Goal: Task Accomplishment & Management: Manage account settings

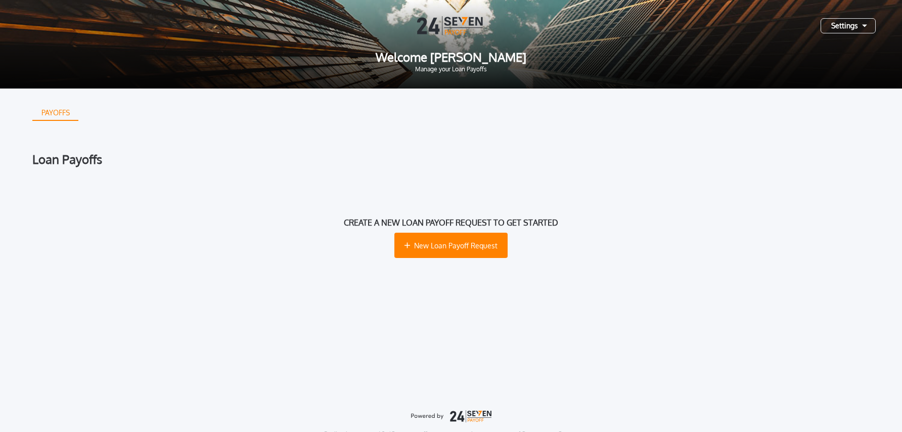
click at [839, 27] on div "Settings" at bounding box center [848, 25] width 55 height 15
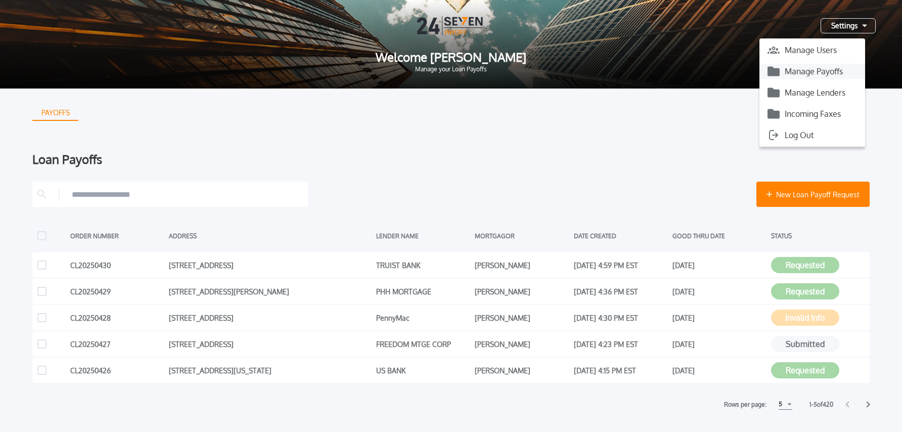
click at [814, 76] on button "Manage Payoffs" at bounding box center [813, 71] width 106 height 15
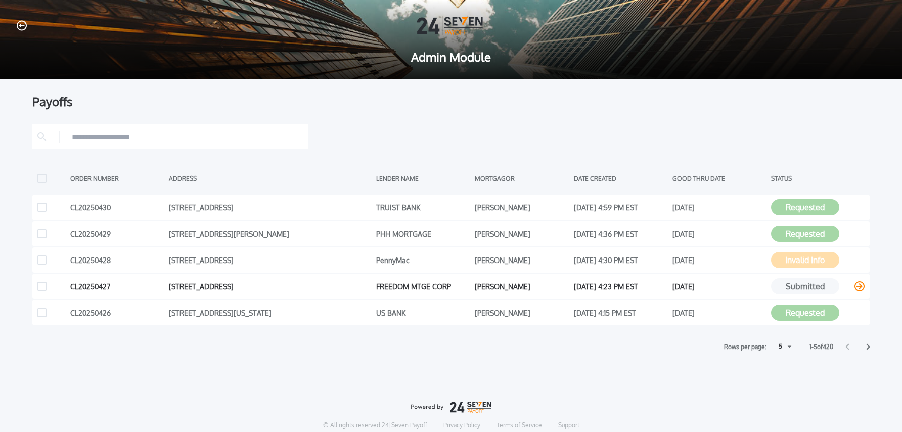
click at [856, 286] on icon at bounding box center [860, 286] width 10 height 10
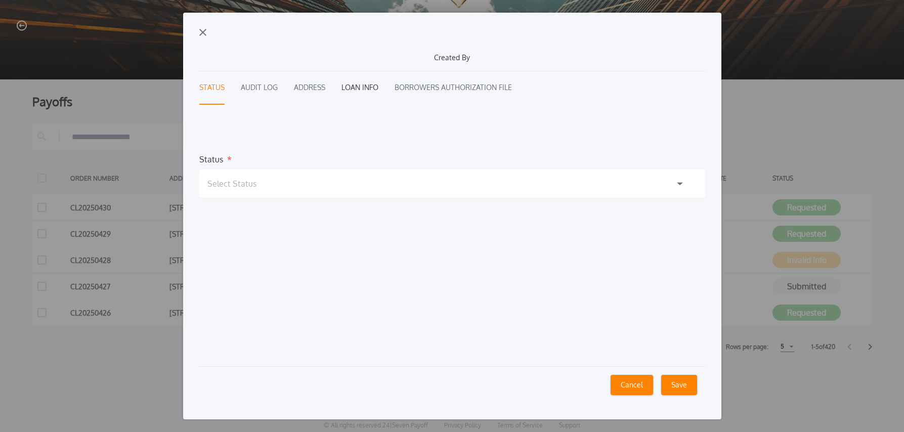
click at [362, 91] on button "Loan Info" at bounding box center [359, 87] width 37 height 33
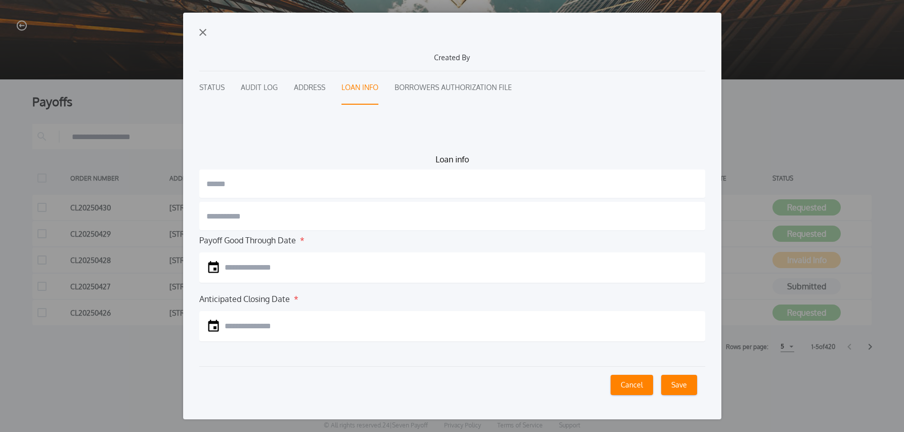
click at [205, 32] on img "button" at bounding box center [202, 32] width 7 height 7
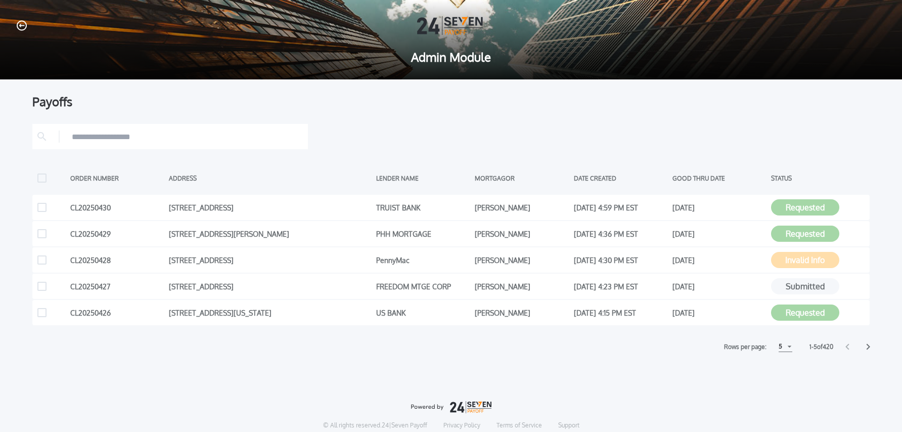
drag, startPoint x: 322, startPoint y: 111, endPoint x: 360, endPoint y: 174, distance: 73.1
click at [321, 111] on div "Payoffs ORDER NUMBER ADDRESS LENDER NAME MORTGAGOR DATE CREATED GOOD THRU DATE …" at bounding box center [451, 224] width 838 height 256
click at [860, 286] on icon at bounding box center [860, 286] width 10 height 10
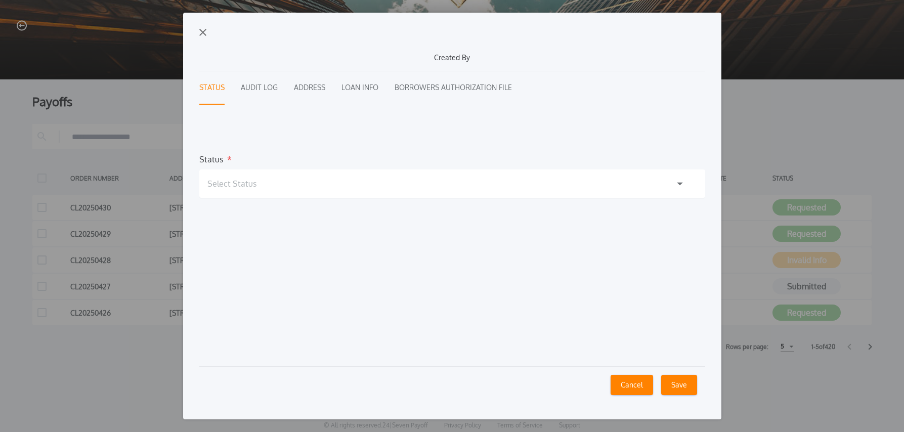
click at [258, 88] on button "Audit Log" at bounding box center [259, 87] width 37 height 33
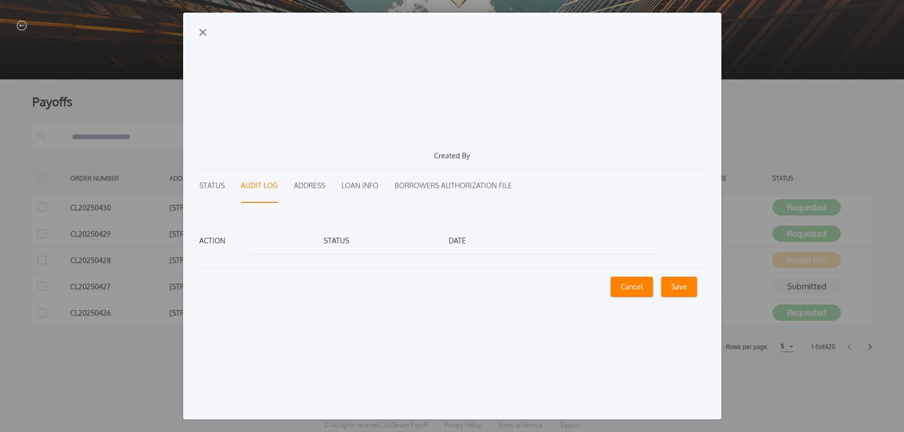
click at [203, 34] on img "button" at bounding box center [202, 32] width 7 height 7
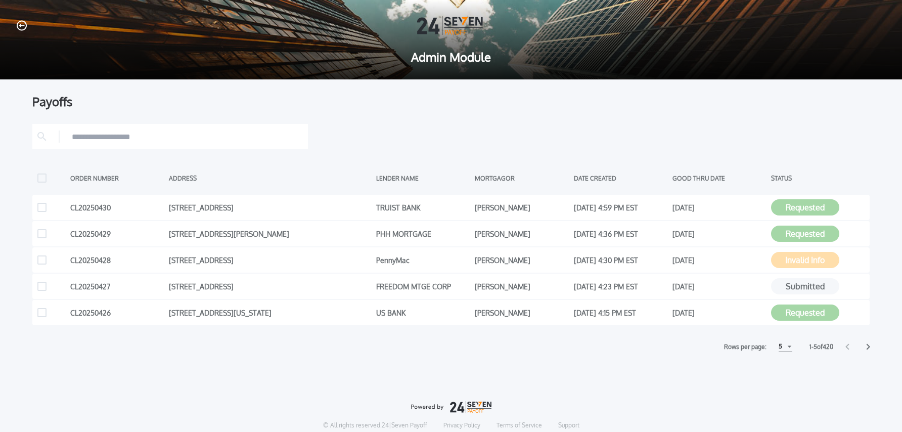
drag, startPoint x: 172, startPoint y: 109, endPoint x: 157, endPoint y: 102, distance: 16.7
click at [170, 108] on div "Payoffs ORDER NUMBER ADDRESS LENDER NAME MORTGAGOR DATE CREATED GOOD THRU DATE …" at bounding box center [451, 224] width 838 height 256
drag, startPoint x: 22, startPoint y: 27, endPoint x: 38, endPoint y: 25, distance: 16.8
click at [21, 27] on icon "button" at bounding box center [22, 25] width 10 height 11
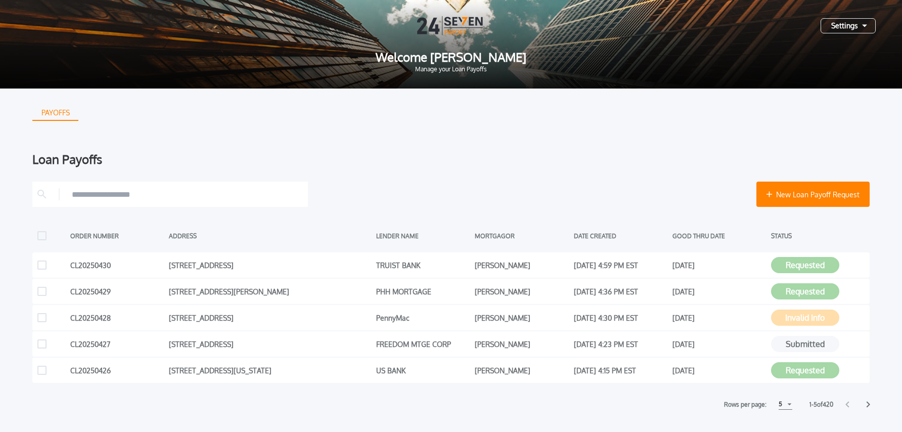
click at [849, 24] on div "Settings" at bounding box center [848, 25] width 55 height 15
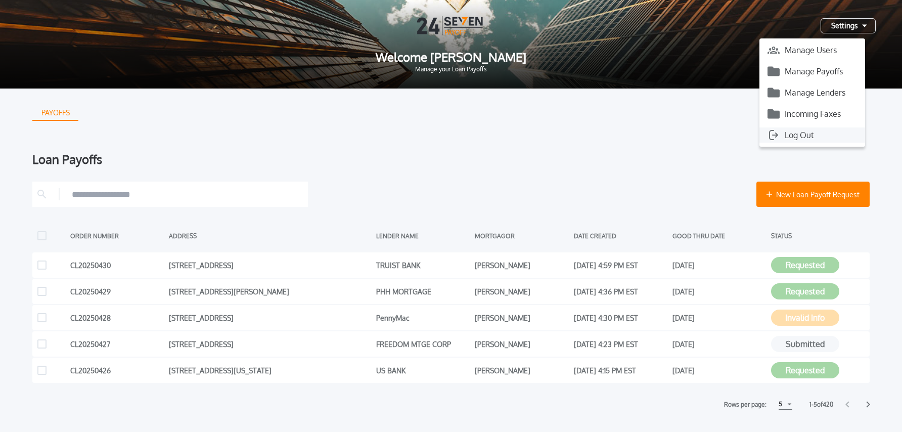
click at [816, 133] on button "Log Out" at bounding box center [813, 134] width 106 height 15
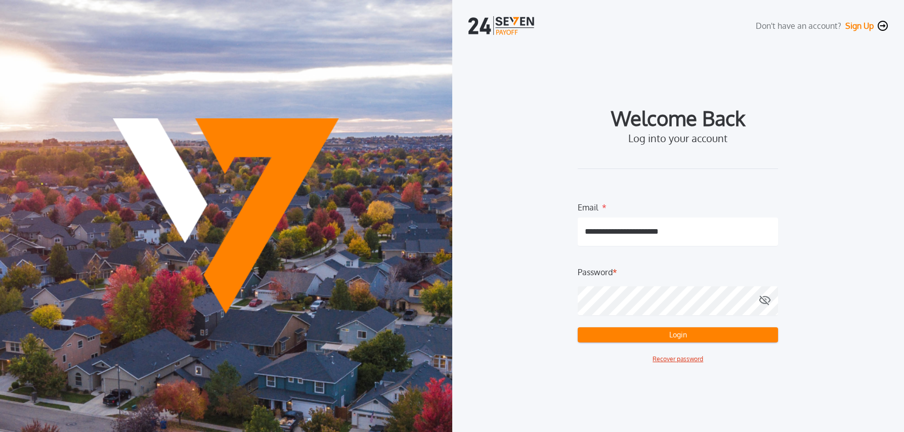
click at [662, 336] on button "Login" at bounding box center [678, 334] width 200 height 15
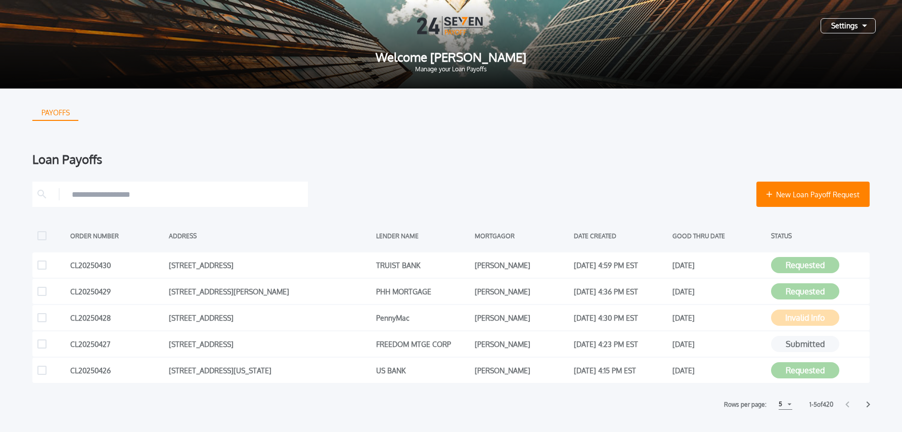
click at [850, 26] on div "Settings" at bounding box center [848, 25] width 55 height 15
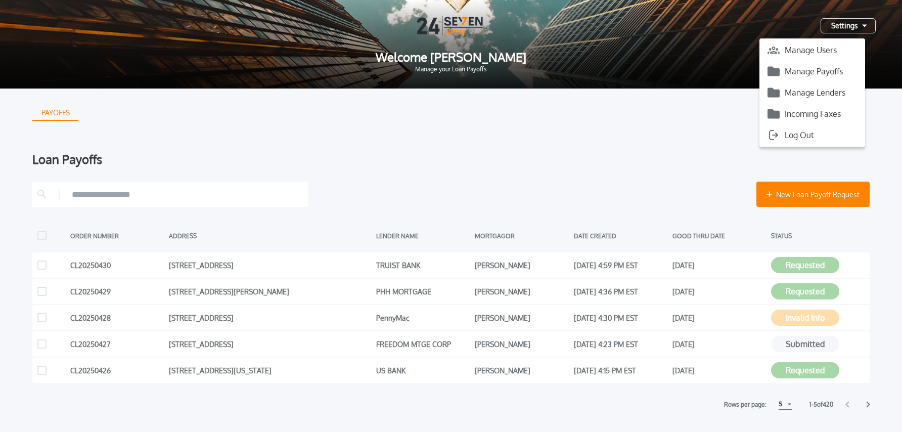
click at [830, 73] on button "Manage Payoffs" at bounding box center [813, 71] width 106 height 15
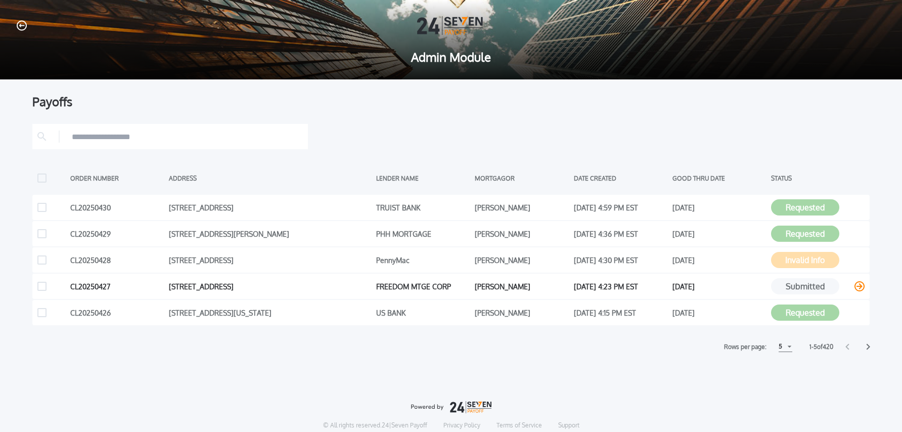
click at [861, 287] on icon at bounding box center [860, 286] width 10 height 10
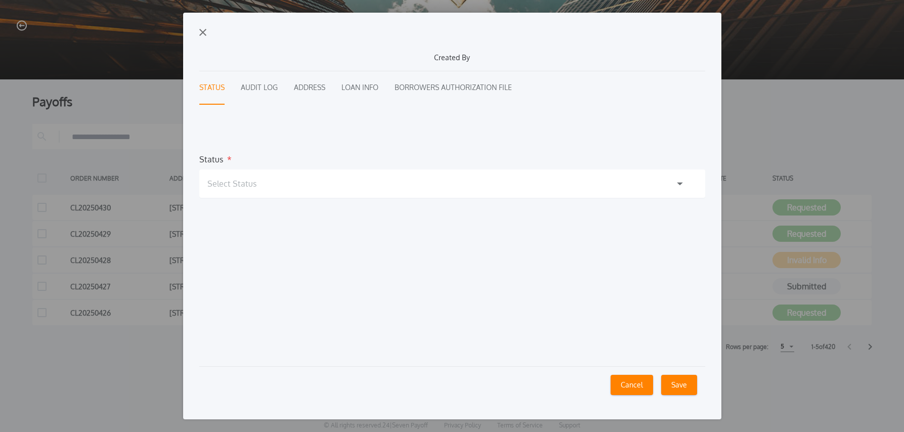
click at [208, 31] on div "Created By Status Audit Log Address Loan Info Borrowers Authorization File Stat…" at bounding box center [452, 216] width 538 height 407
click at [204, 34] on img "button" at bounding box center [202, 32] width 7 height 7
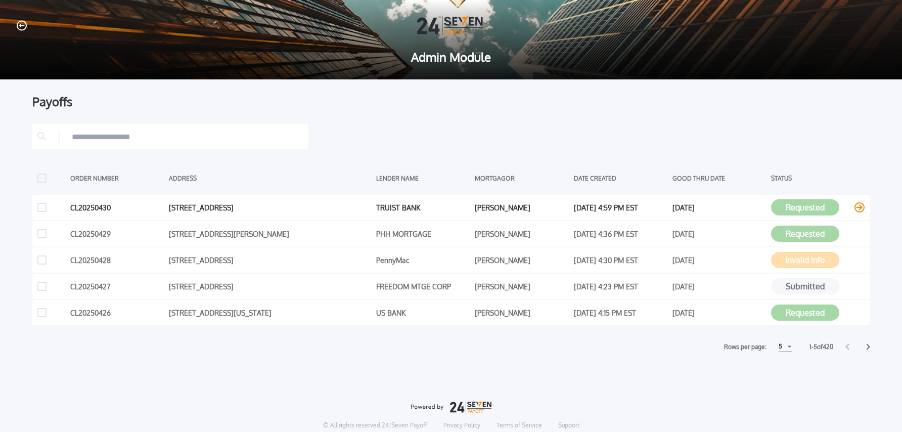
click at [859, 206] on icon at bounding box center [860, 207] width 10 height 10
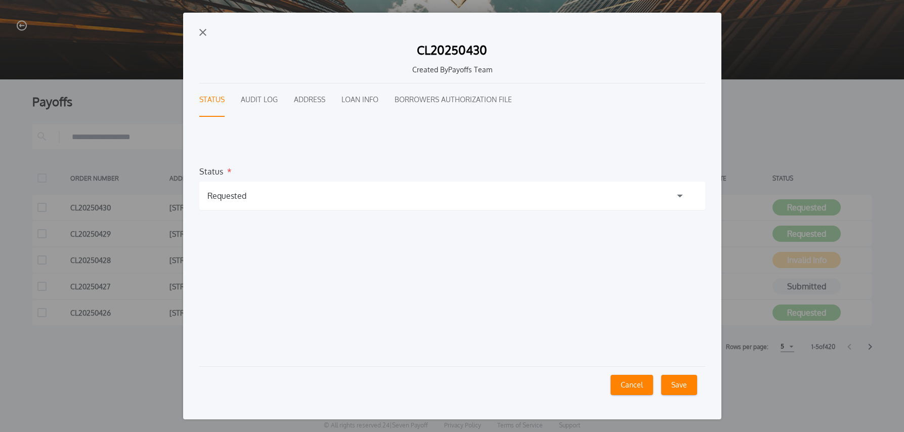
click at [203, 27] on div "CL20250430 Created By Payoffs Team Status Audit Log Address Loan Info Borrowers…" at bounding box center [452, 216] width 538 height 407
click at [202, 33] on img "button" at bounding box center [202, 32] width 7 height 7
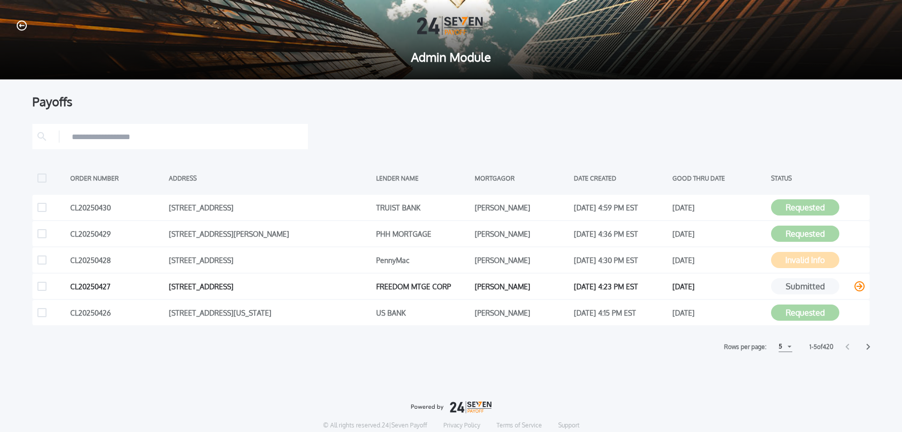
click at [859, 287] on icon at bounding box center [860, 286] width 10 height 10
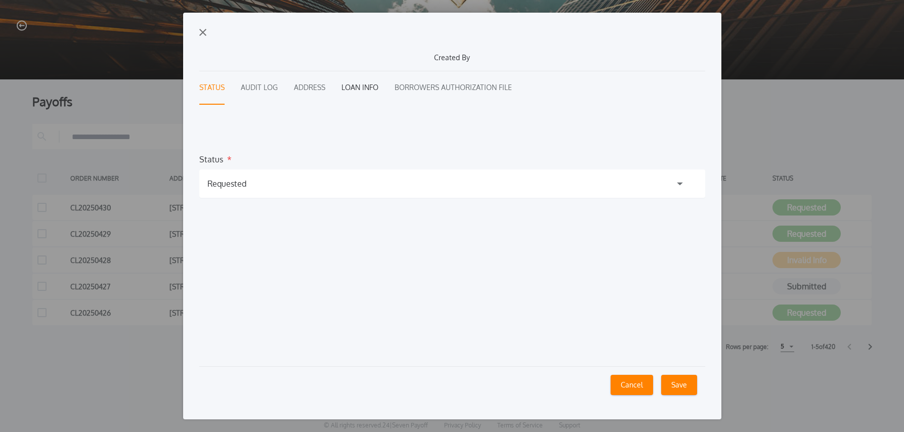
click at [365, 88] on button "Loan Info" at bounding box center [359, 87] width 37 height 33
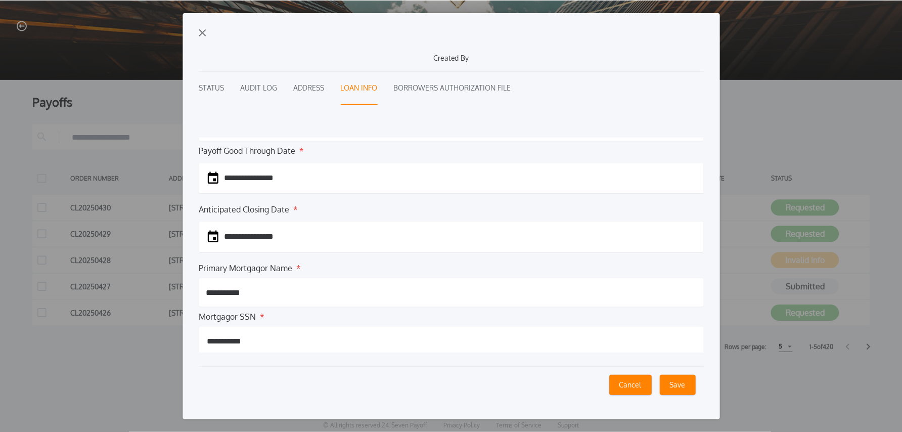
scroll to position [92, 0]
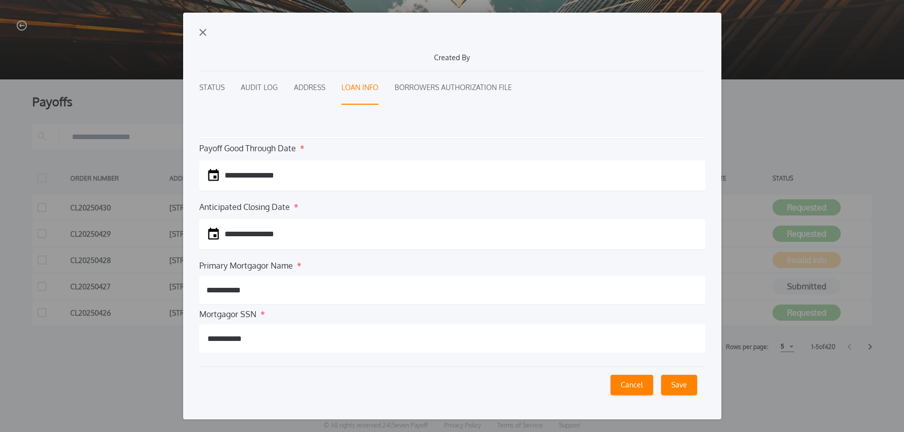
click at [203, 32] on img "button" at bounding box center [202, 32] width 7 height 7
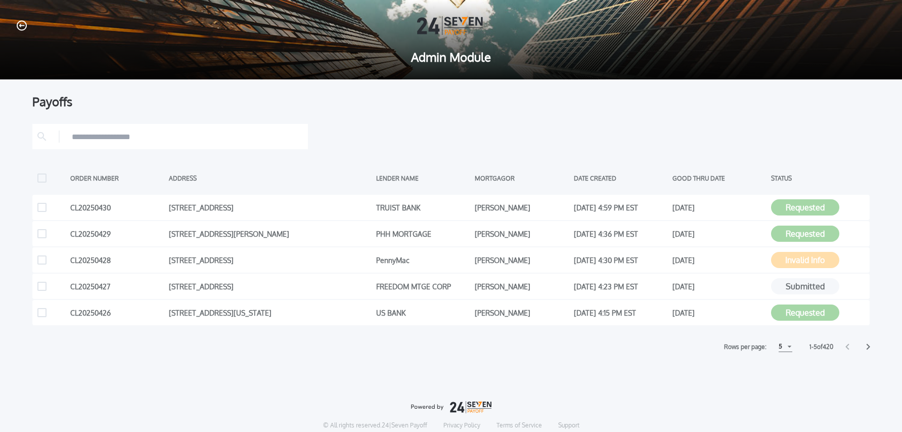
click at [596, 368] on div "Payoffs ORDER NUMBER ADDRESS LENDER NAME MORTGAGOR DATE CREATED GOOD THRU DATE …" at bounding box center [451, 284] width 902 height 411
click at [782, 348] on div "5" at bounding box center [786, 346] width 14 height 11
click at [783, 370] on h1 "10" at bounding box center [786, 372] width 10 height 12
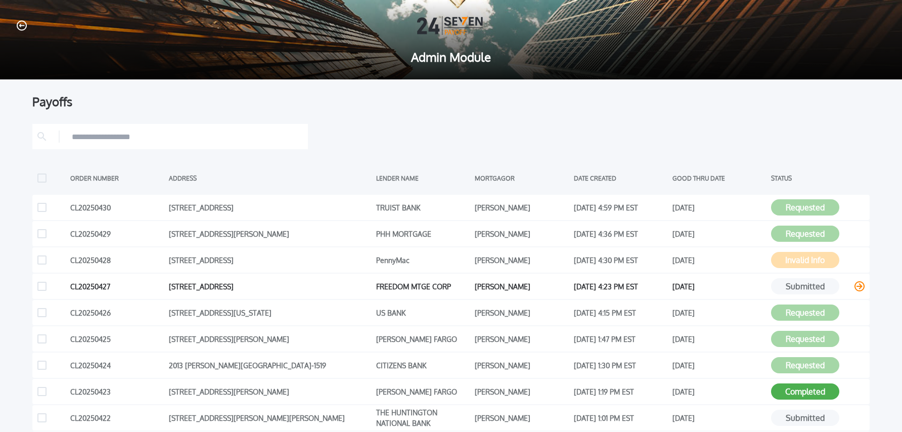
click at [863, 286] on icon at bounding box center [860, 286] width 10 height 10
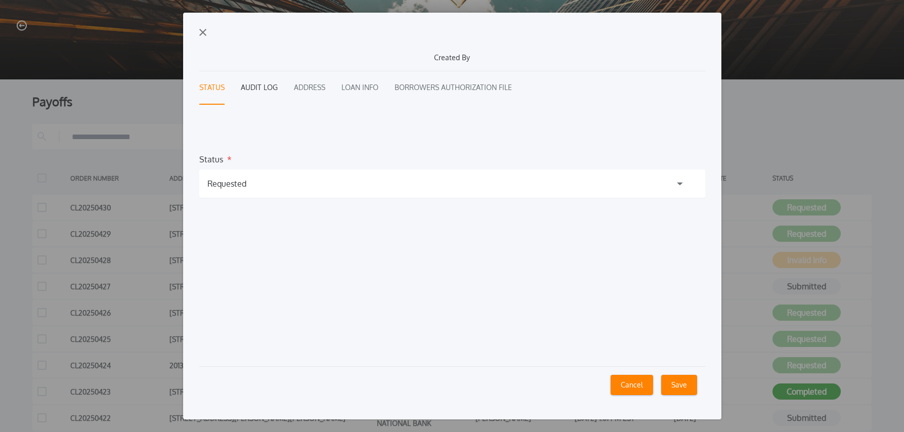
click at [270, 88] on button "Audit Log" at bounding box center [259, 87] width 37 height 33
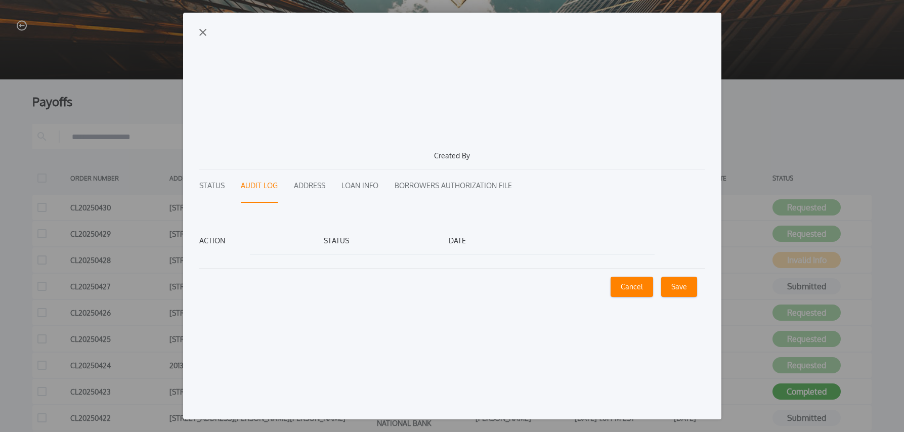
click at [205, 31] on img "button" at bounding box center [202, 32] width 7 height 7
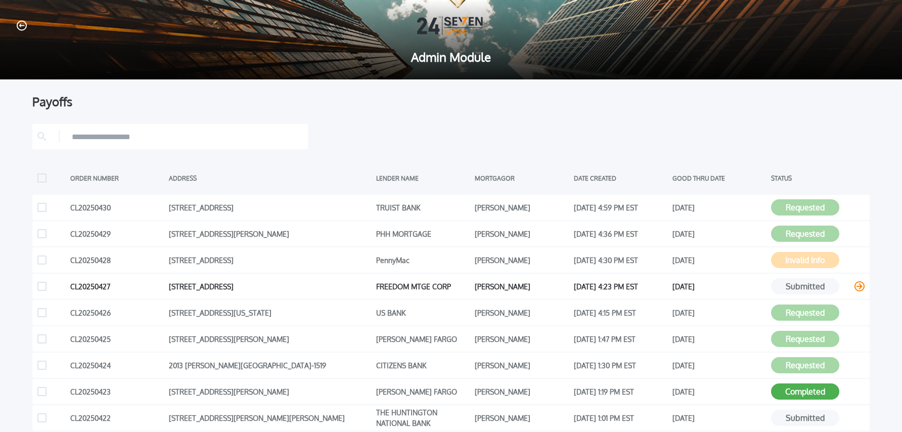
click at [859, 287] on icon at bounding box center [860, 286] width 10 height 10
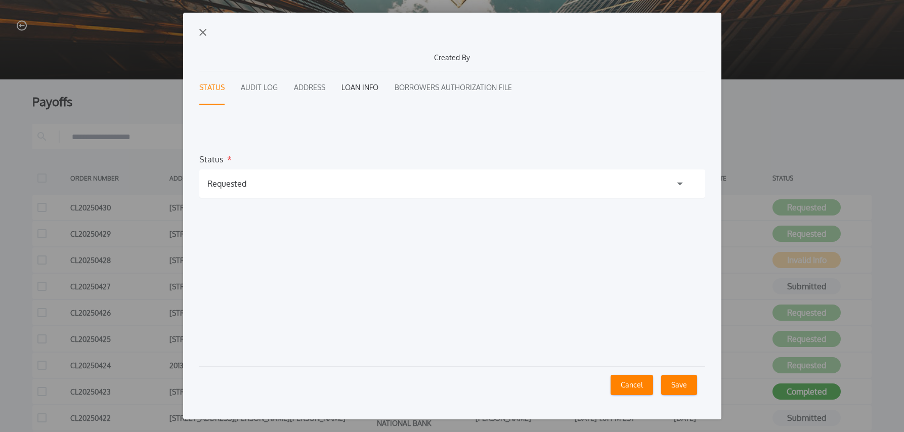
click at [360, 90] on button "Loan Info" at bounding box center [359, 87] width 37 height 33
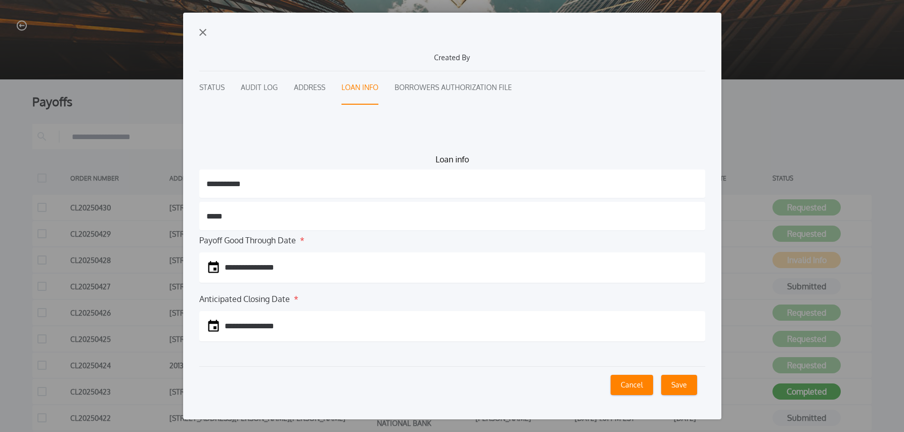
click at [200, 32] on img "button" at bounding box center [202, 32] width 7 height 7
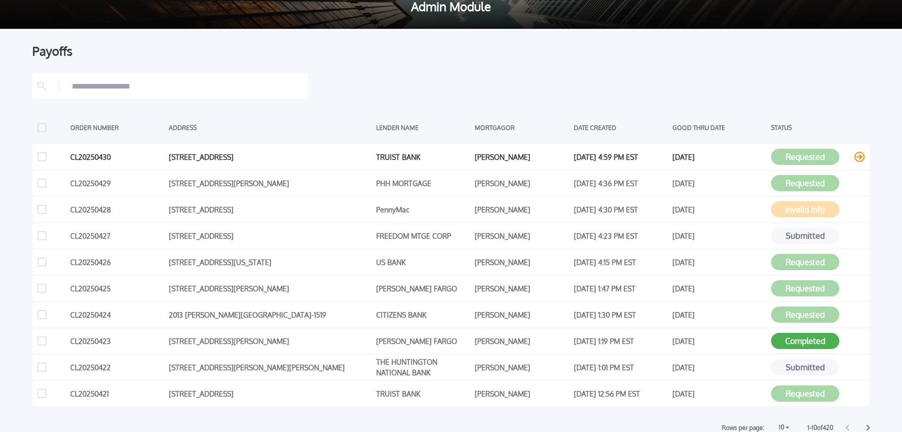
scroll to position [52, 0]
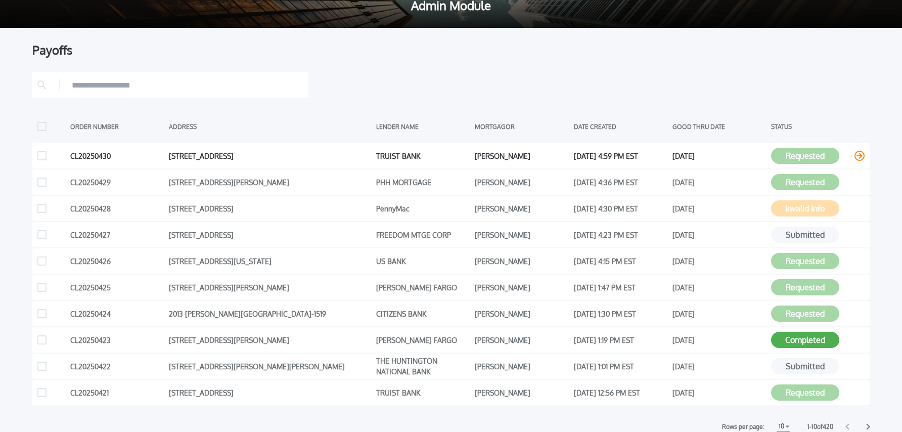
click at [861, 155] on icon at bounding box center [860, 156] width 10 height 10
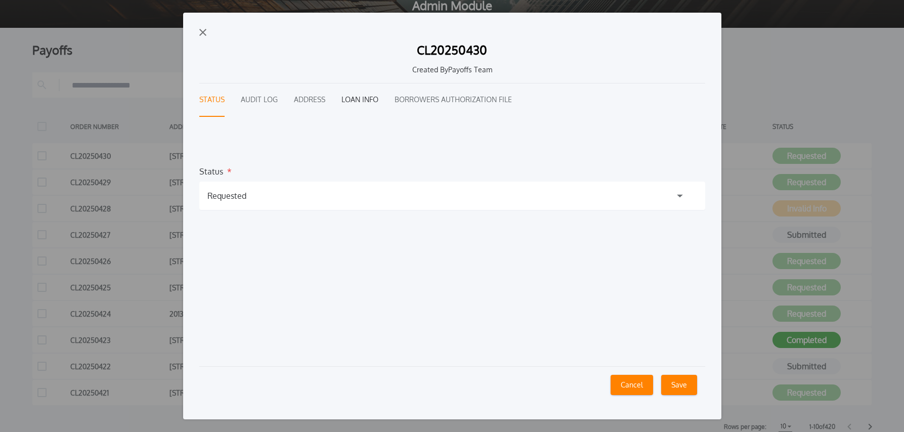
click at [348, 101] on button "Loan Info" at bounding box center [359, 99] width 37 height 33
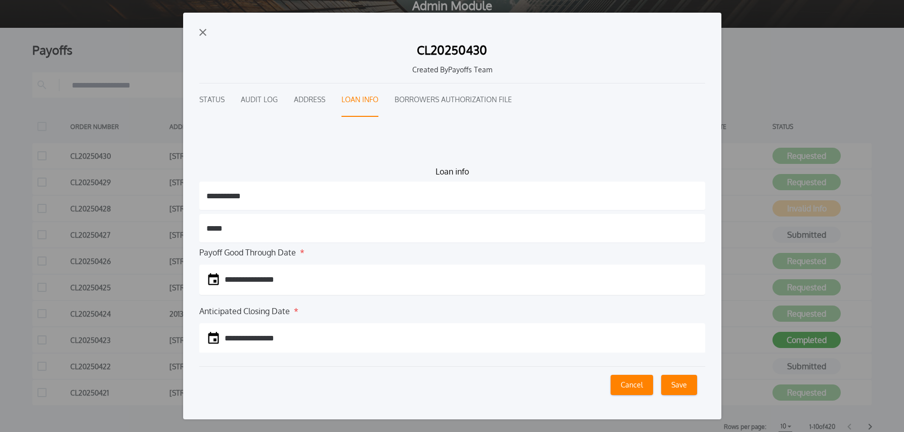
click at [203, 35] on img "button" at bounding box center [202, 32] width 7 height 7
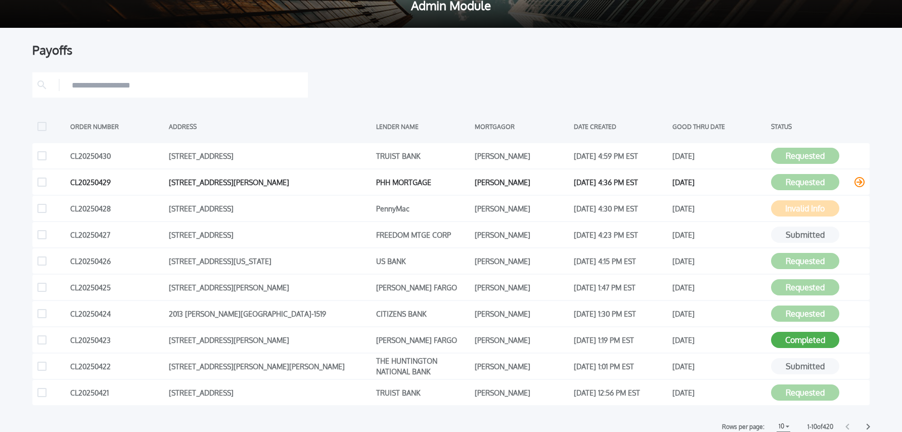
click at [863, 182] on icon at bounding box center [860, 182] width 10 height 10
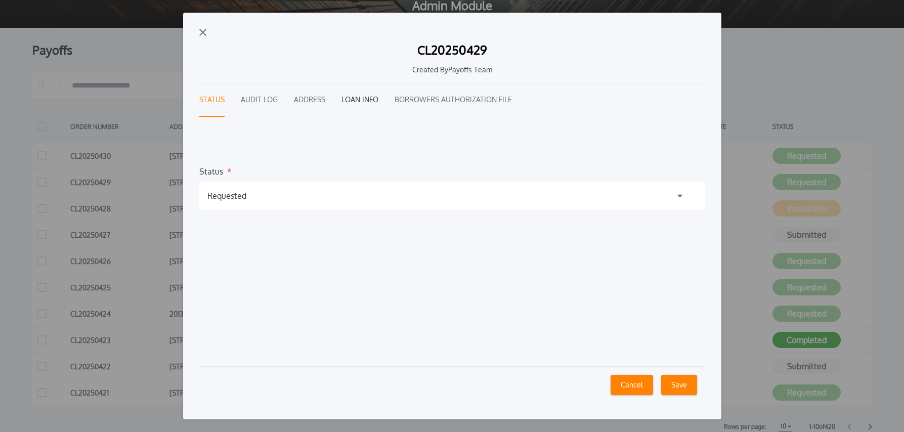
click at [360, 95] on button "Loan Info" at bounding box center [359, 99] width 37 height 33
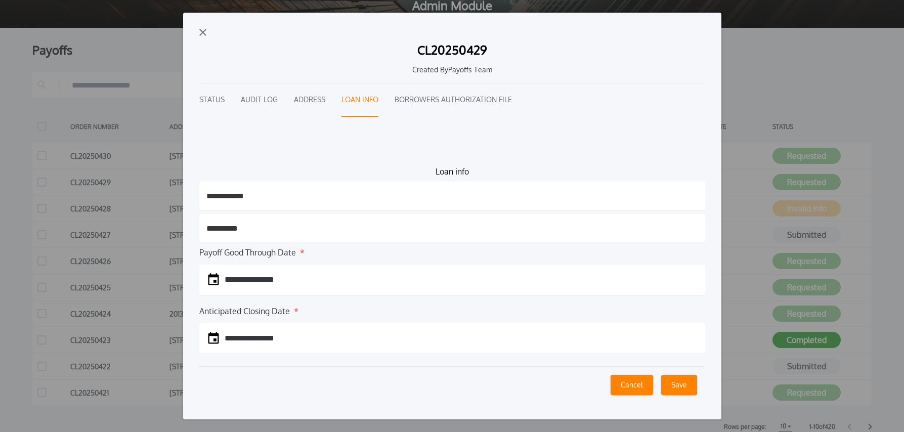
click at [202, 32] on img "button" at bounding box center [202, 32] width 7 height 7
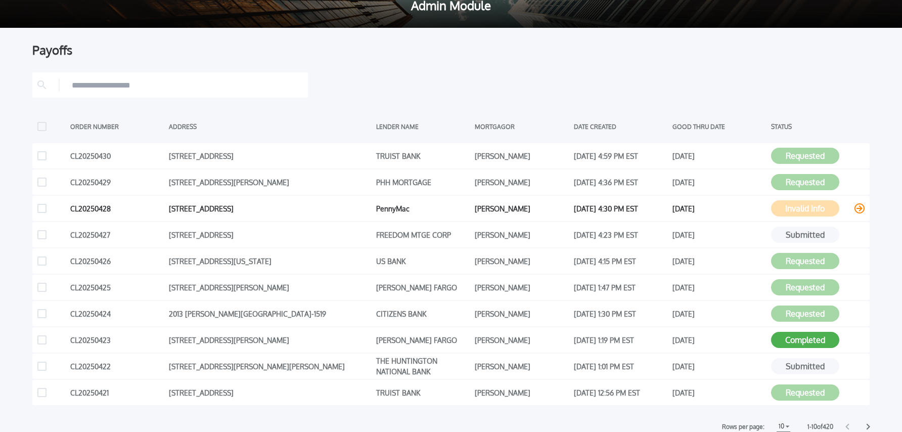
click at [862, 209] on icon at bounding box center [860, 208] width 10 height 10
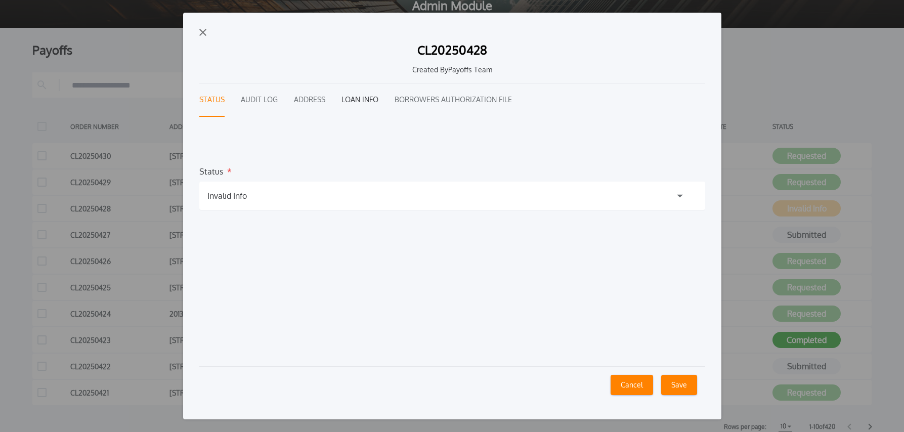
click at [352, 100] on button "Loan Info" at bounding box center [359, 99] width 37 height 33
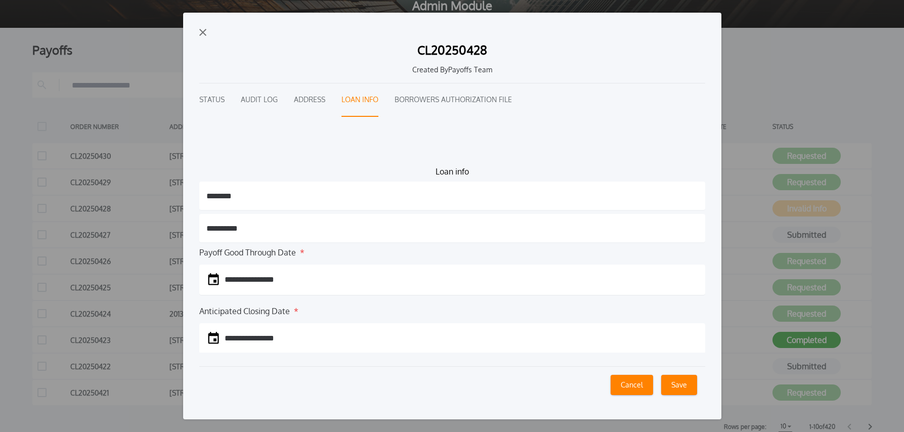
click at [201, 32] on img "button" at bounding box center [202, 32] width 7 height 7
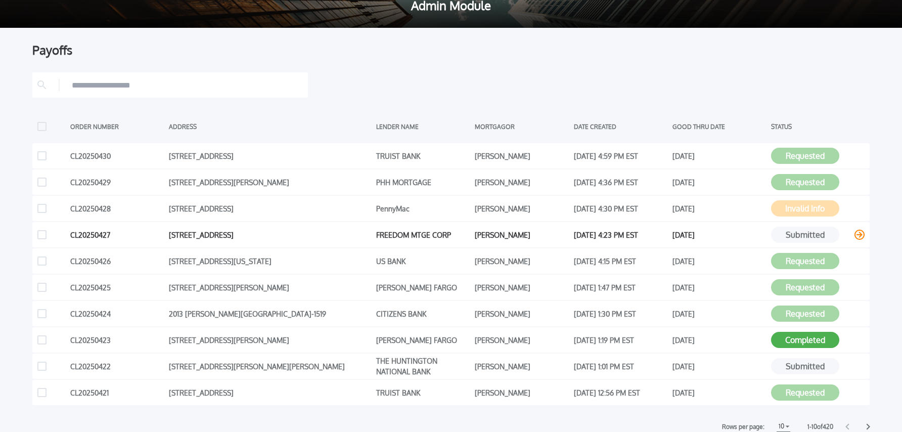
click at [858, 235] on icon at bounding box center [860, 235] width 10 height 10
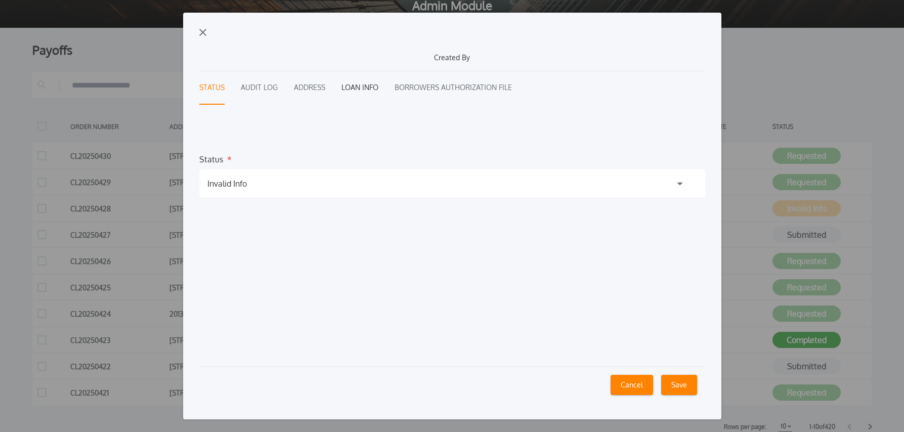
click at [373, 86] on button "Loan Info" at bounding box center [359, 87] width 37 height 33
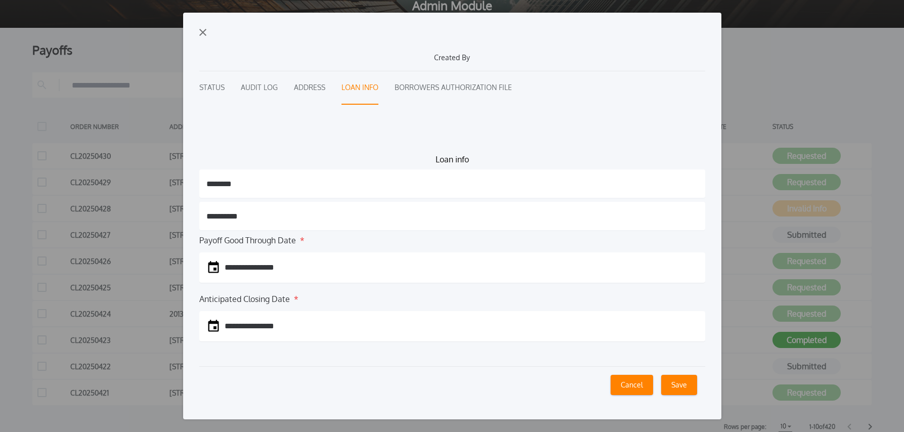
click at [200, 33] on img "button" at bounding box center [202, 32] width 7 height 7
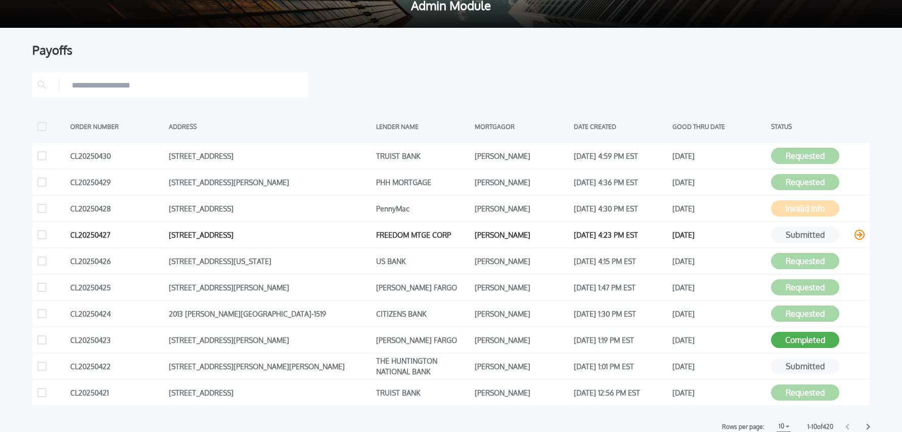
click at [857, 235] on icon at bounding box center [860, 235] width 10 height 10
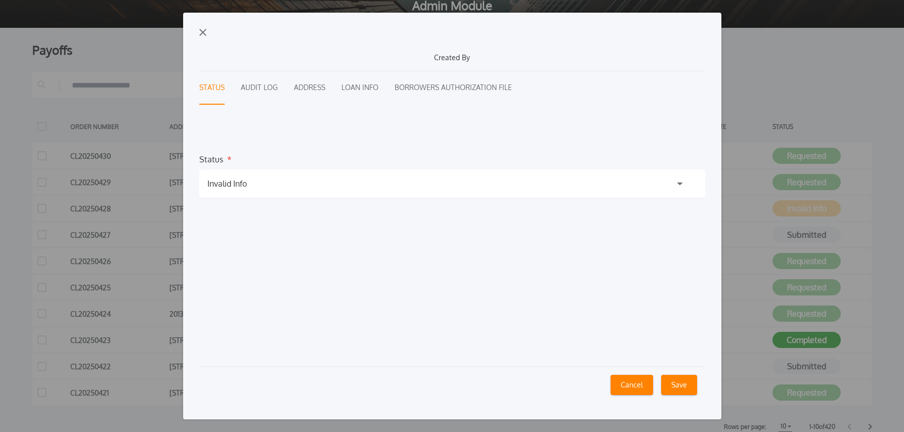
drag, startPoint x: 347, startPoint y: 91, endPoint x: 338, endPoint y: 89, distance: 9.0
click at [347, 91] on button "Loan Info" at bounding box center [359, 87] width 37 height 33
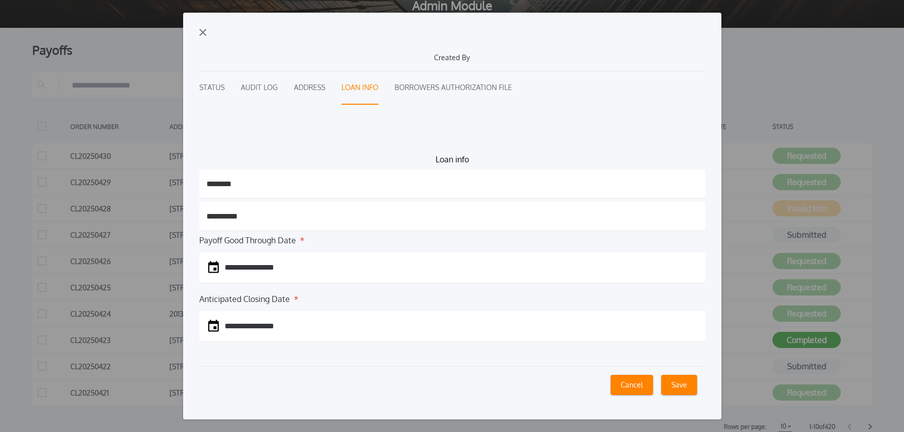
click at [203, 33] on img "button" at bounding box center [202, 32] width 7 height 7
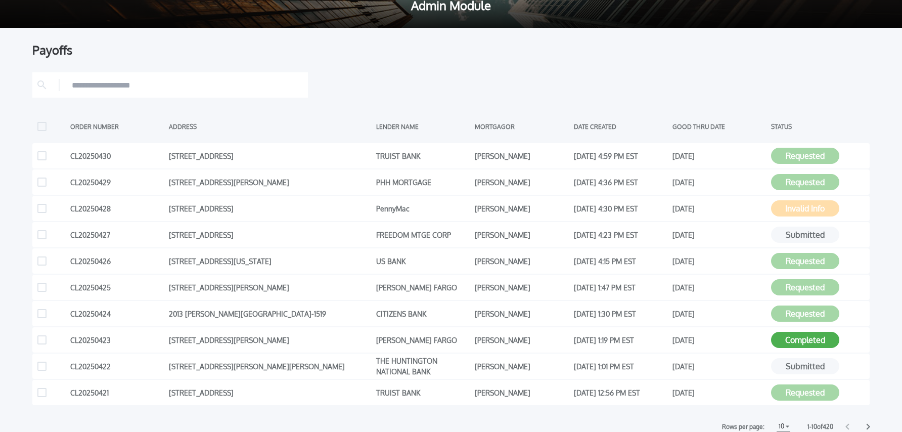
scroll to position [0, 0]
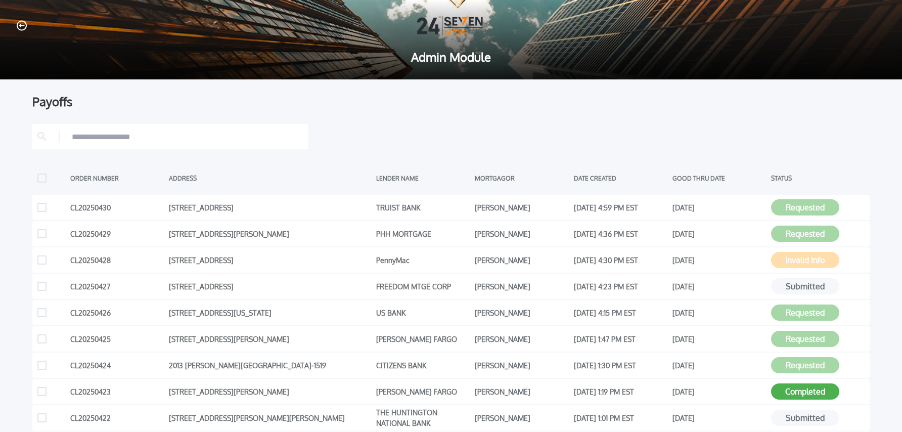
click at [25, 27] on icon "button" at bounding box center [22, 26] width 10 height 10
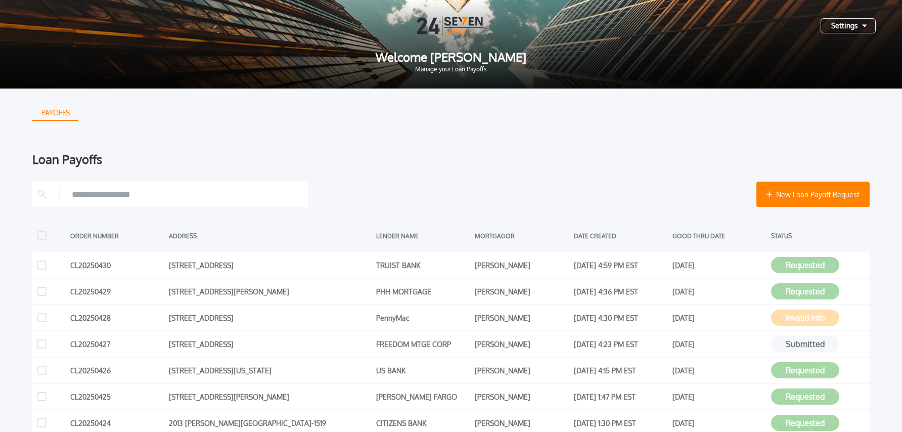
click at [859, 28] on div "Settings" at bounding box center [848, 25] width 55 height 15
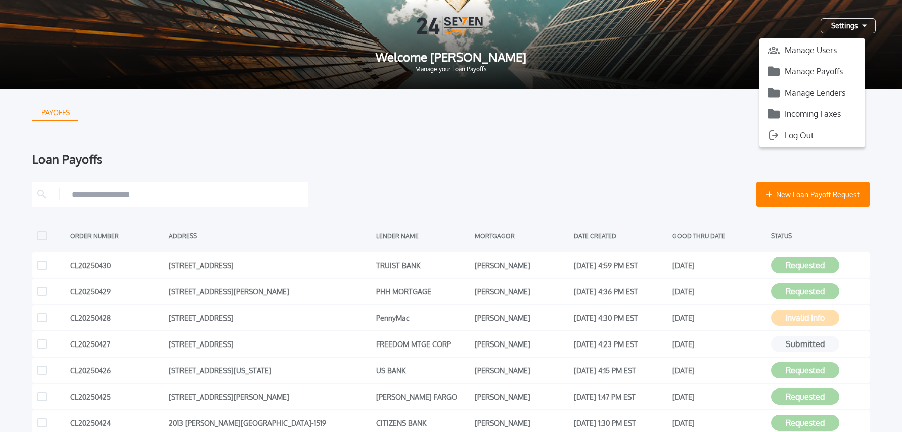
click at [858, 28] on div "Settings" at bounding box center [848, 25] width 55 height 15
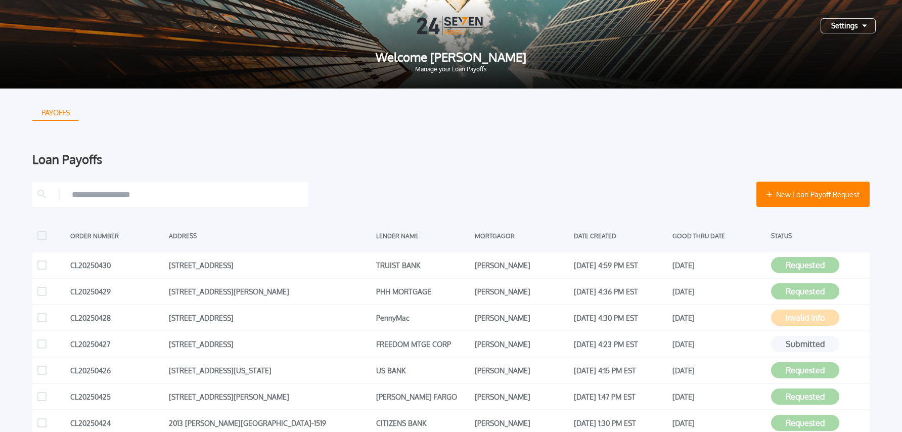
click at [681, 157] on div "Loan Payoffs" at bounding box center [451, 159] width 838 height 12
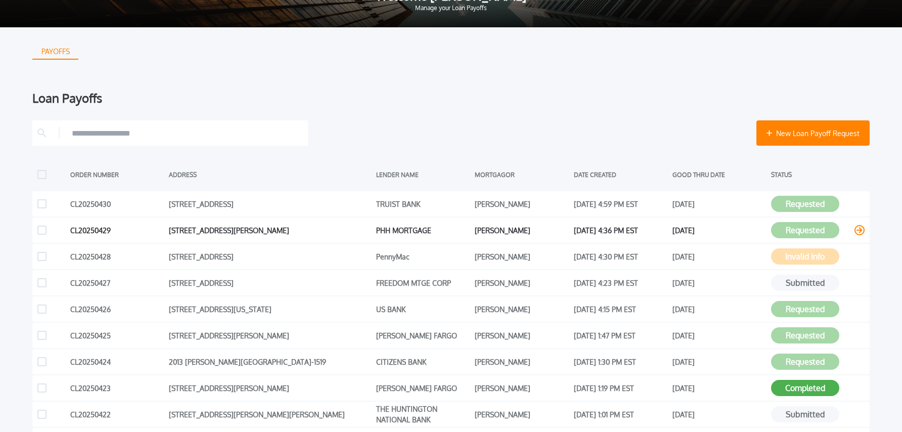
scroll to position [114, 0]
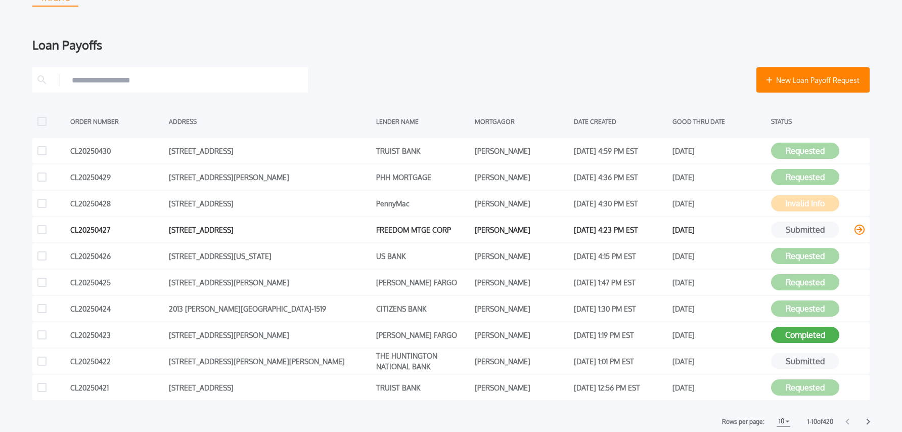
click at [861, 231] on icon at bounding box center [860, 230] width 10 height 10
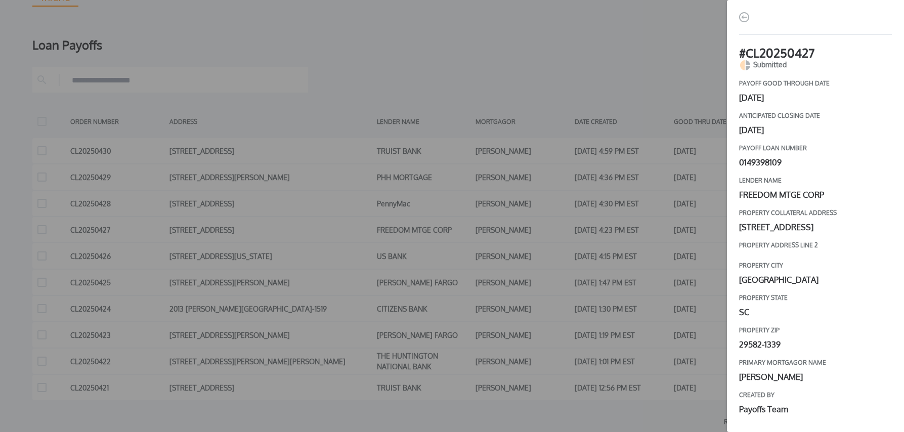
click at [746, 18] on img "button" at bounding box center [744, 17] width 10 height 10
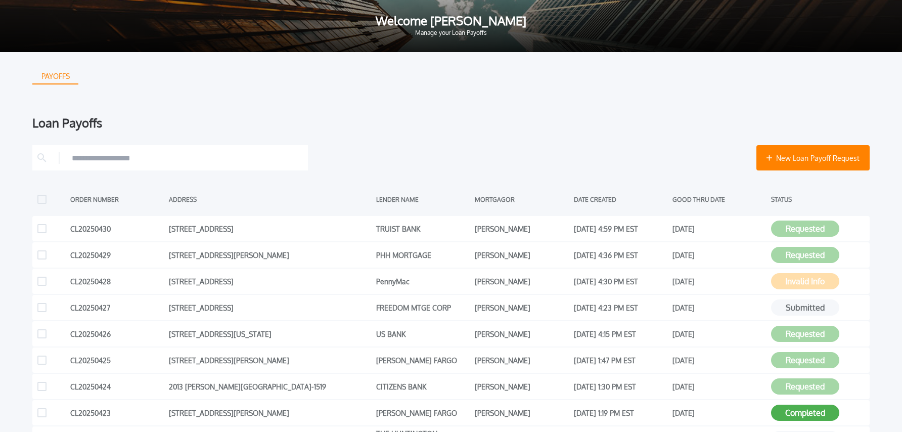
scroll to position [0, 0]
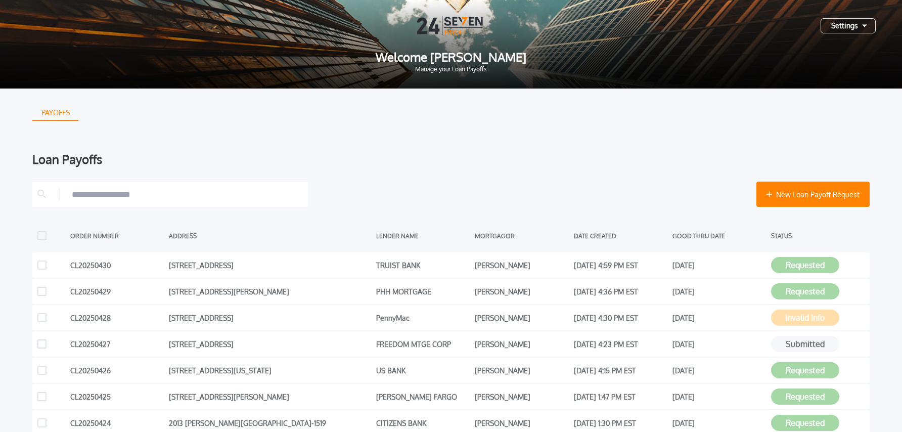
click at [855, 30] on div "Settings" at bounding box center [848, 25] width 55 height 15
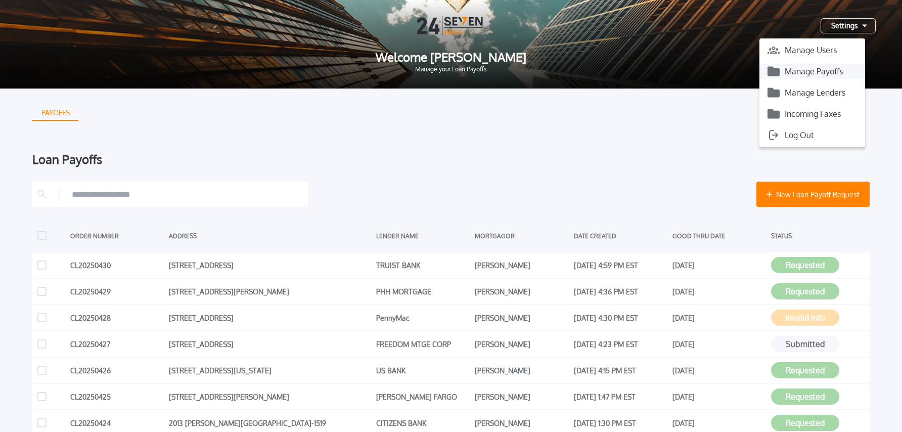
click at [827, 70] on button "Manage Payoffs" at bounding box center [813, 71] width 106 height 15
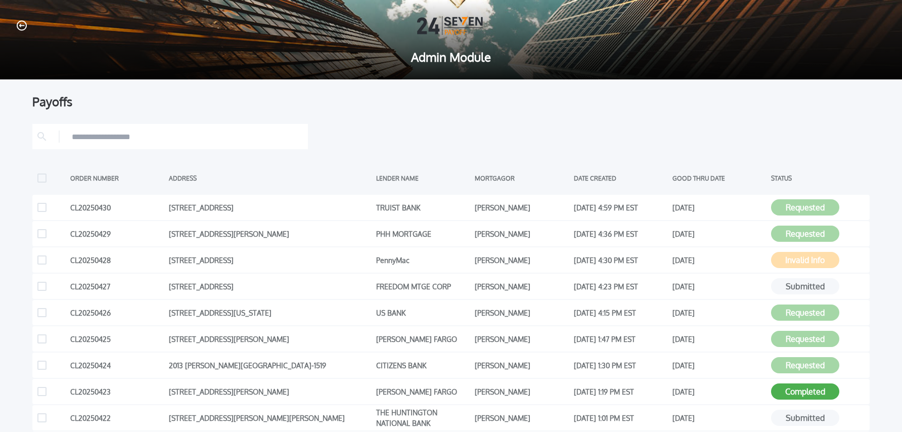
click at [217, 135] on input "text" at bounding box center [187, 136] width 231 height 15
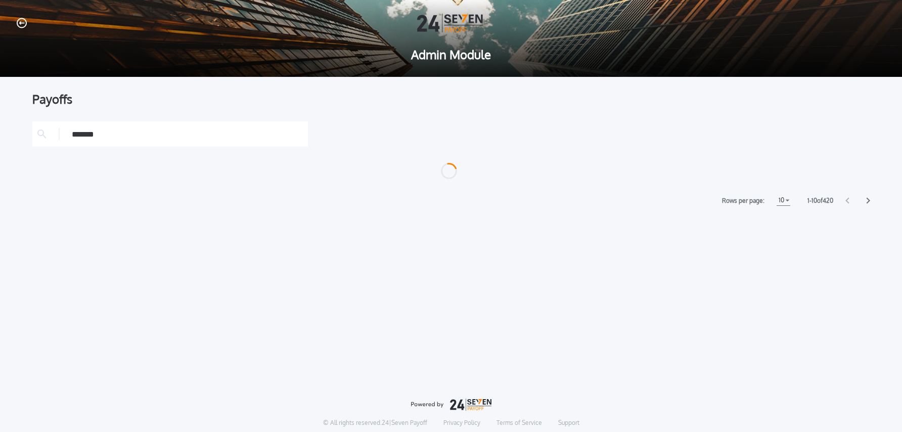
scroll to position [5, 0]
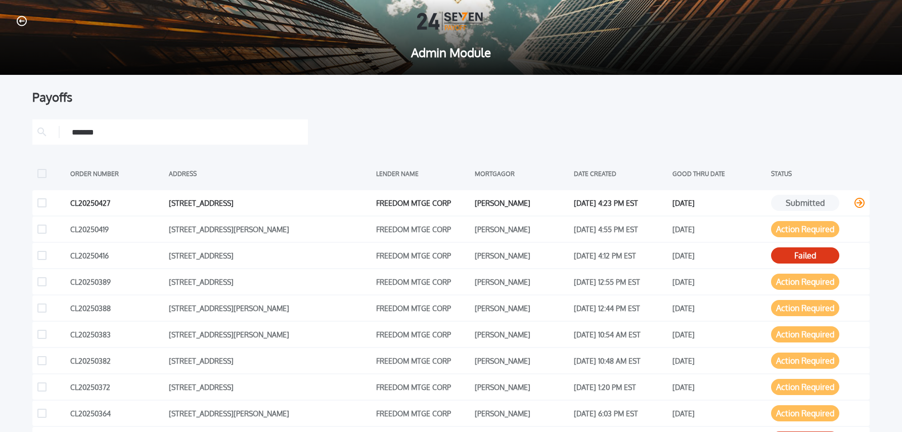
type input "*******"
click at [860, 204] on icon at bounding box center [860, 203] width 10 height 10
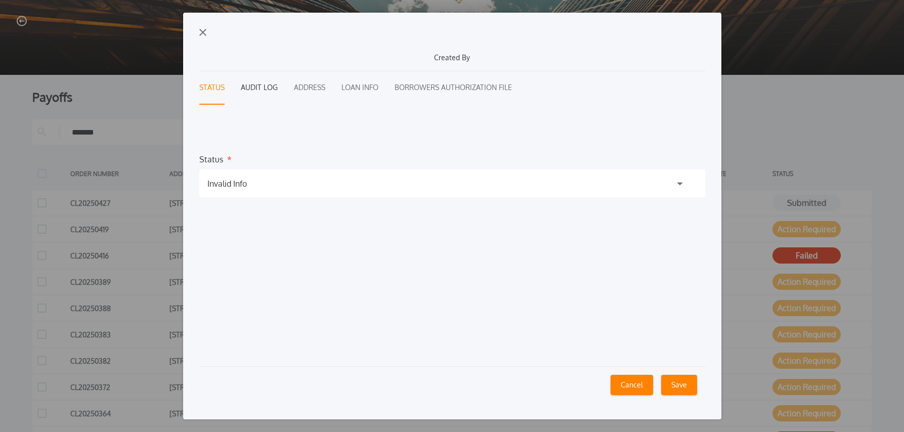
click at [264, 89] on button "Audit Log" at bounding box center [259, 87] width 37 height 33
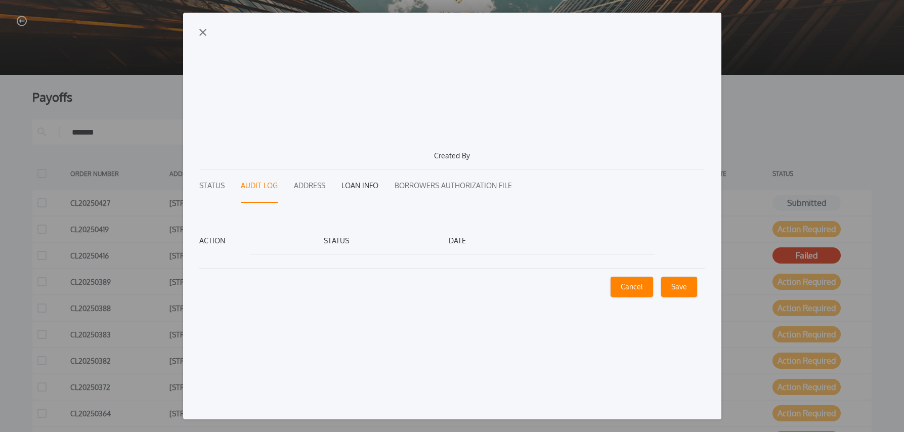
click at [347, 181] on button "Loan Info" at bounding box center [359, 185] width 37 height 33
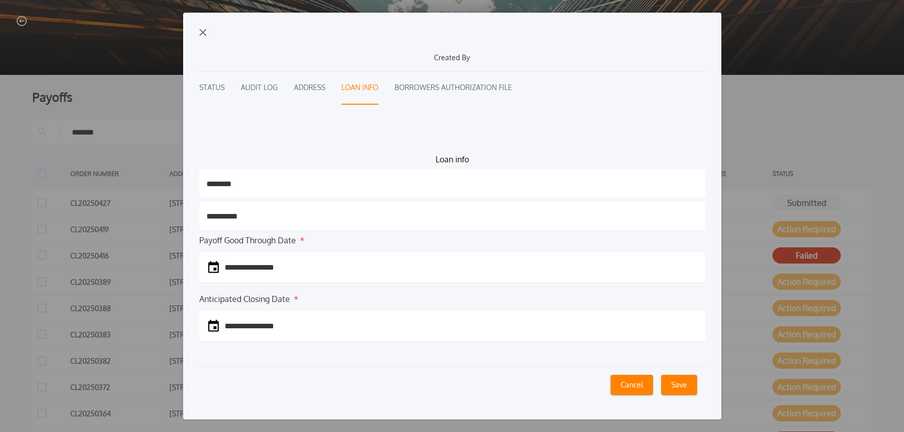
click at [201, 33] on img "button" at bounding box center [202, 32] width 7 height 7
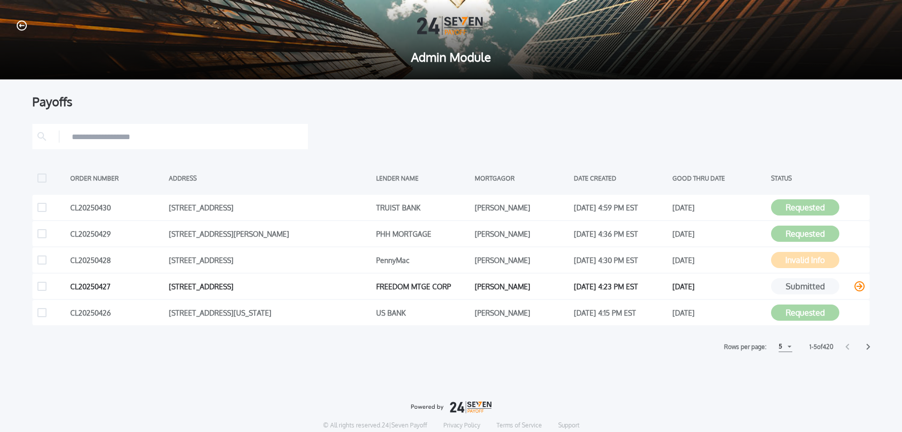
click at [859, 289] on icon at bounding box center [860, 286] width 10 height 10
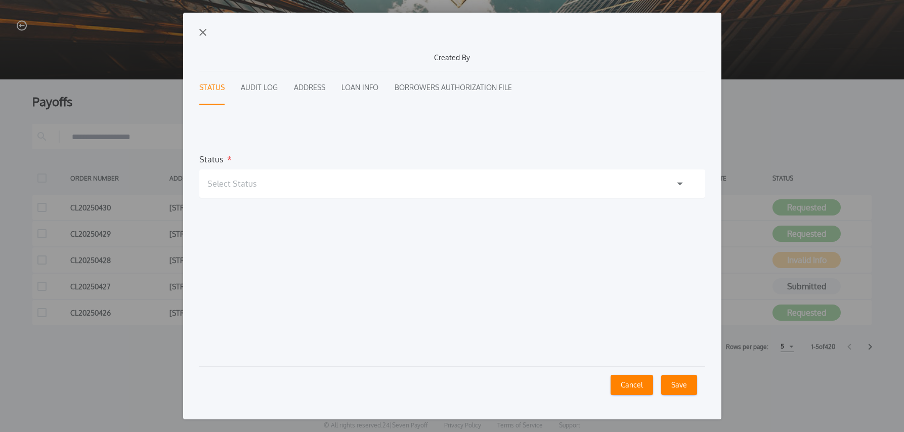
click at [275, 92] on button "Audit Log" at bounding box center [259, 87] width 37 height 33
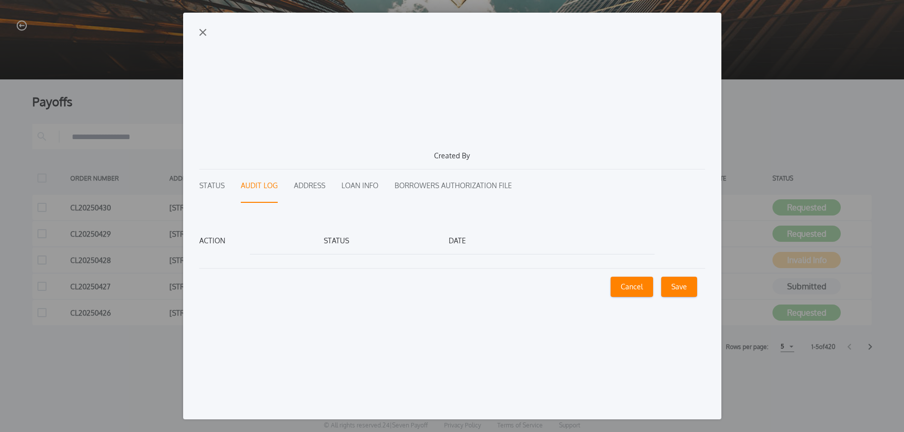
drag, startPoint x: 205, startPoint y: 33, endPoint x: 178, endPoint y: 30, distance: 27.5
click at [205, 33] on img "button" at bounding box center [202, 32] width 7 height 7
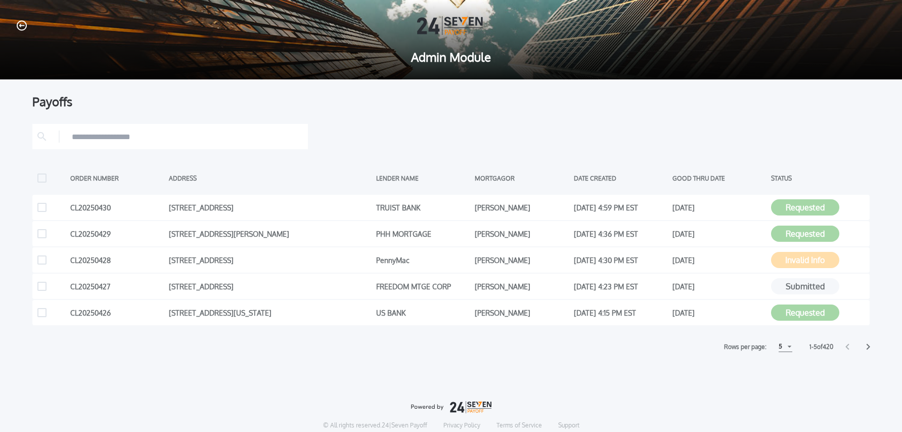
click at [24, 23] on icon "button" at bounding box center [22, 25] width 10 height 11
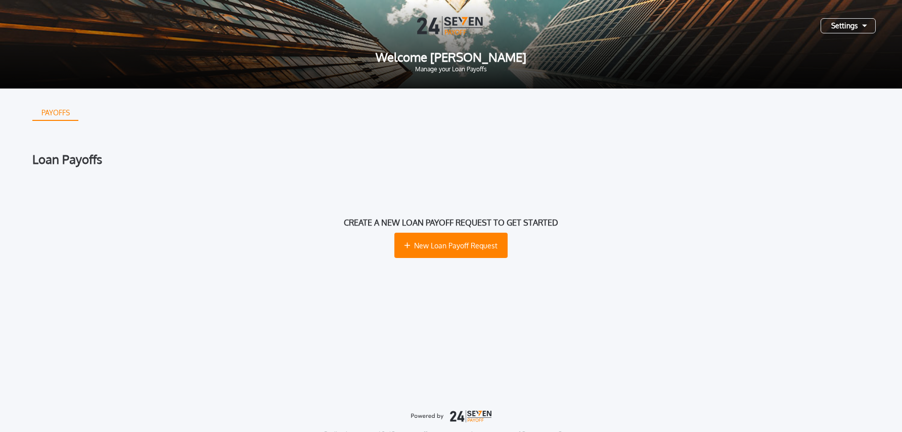
click at [851, 25] on div "Settings" at bounding box center [848, 25] width 55 height 15
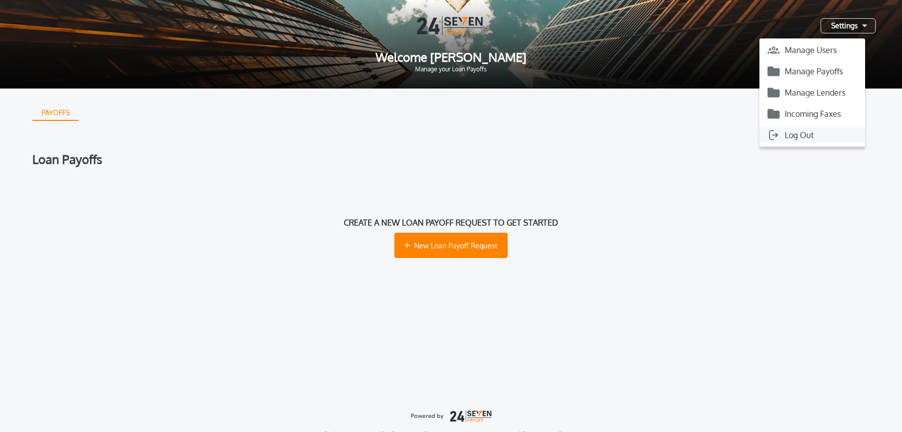
click at [802, 134] on button "Log Out" at bounding box center [813, 134] width 106 height 15
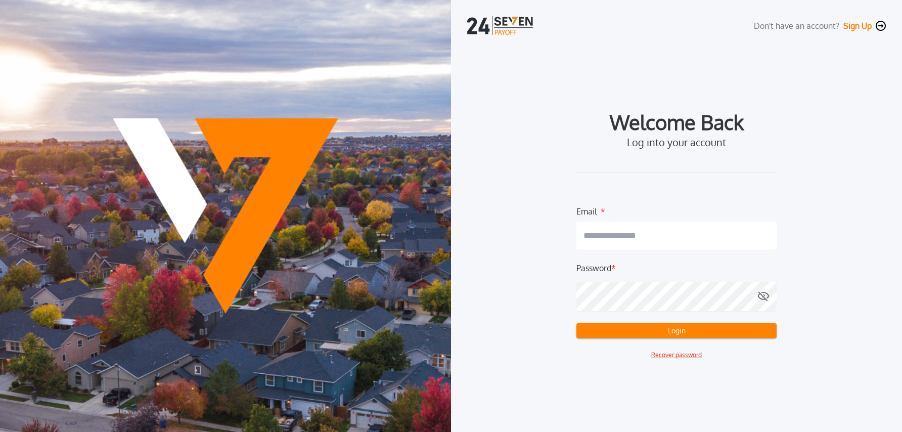
type input "**********"
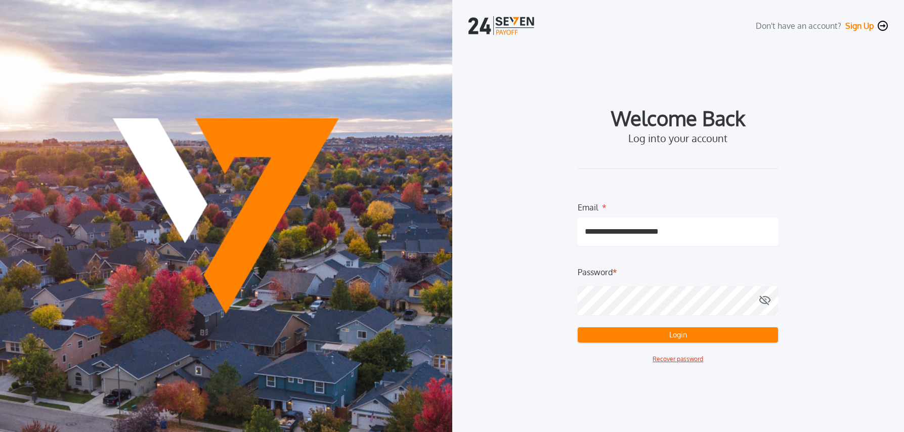
click at [591, 334] on button "Login" at bounding box center [678, 334] width 200 height 15
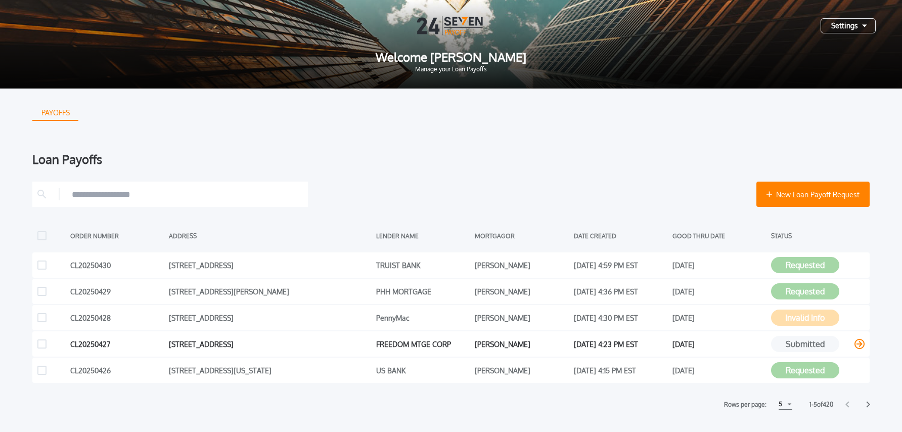
click at [863, 346] on icon at bounding box center [860, 344] width 10 height 10
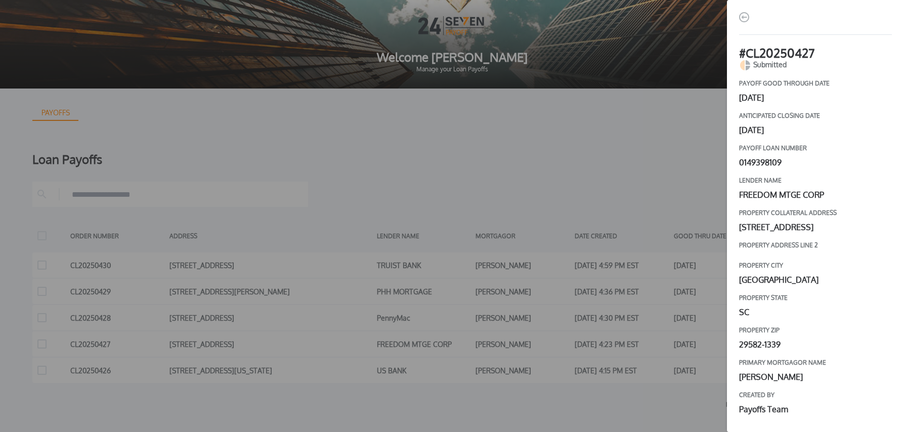
click at [641, 117] on div "# CL20250427 Submitted payoff good through date October 13, 2025 Anticipated cl…" at bounding box center [452, 216] width 904 height 432
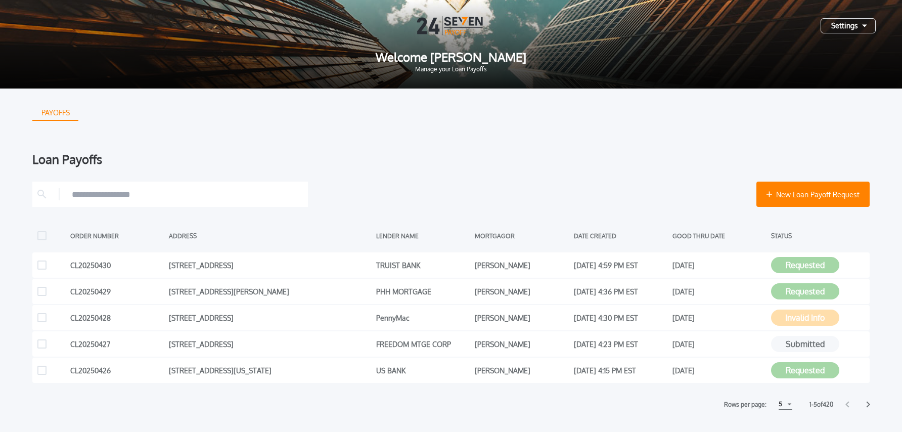
click at [851, 28] on div "Settings" at bounding box center [848, 25] width 55 height 15
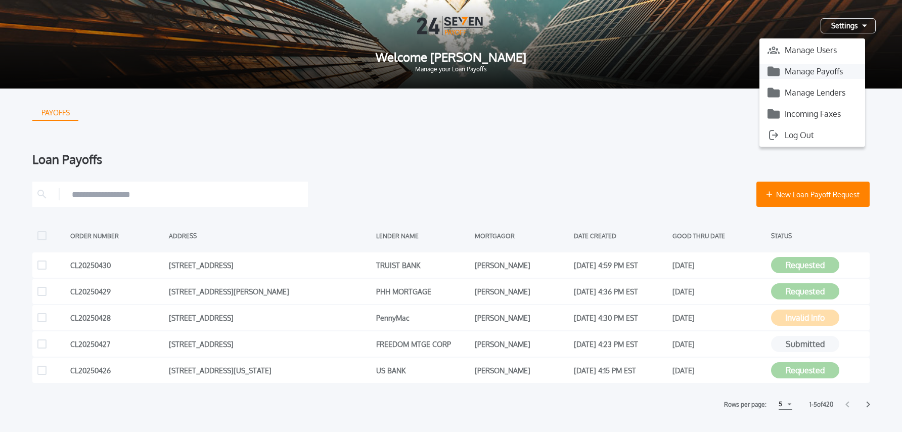
click at [830, 73] on button "Manage Payoffs" at bounding box center [813, 71] width 106 height 15
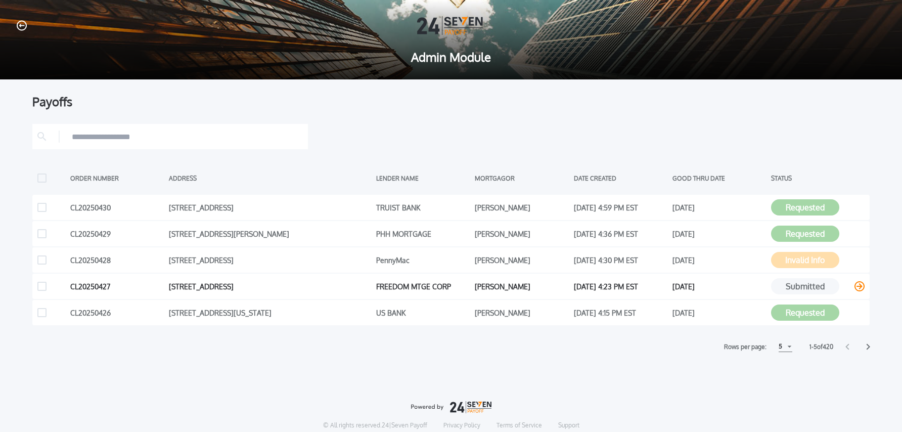
click at [860, 287] on icon at bounding box center [860, 286] width 10 height 10
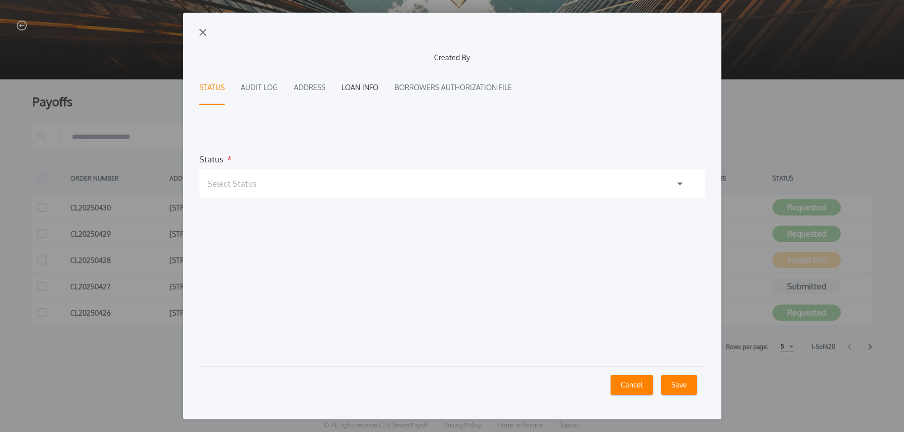
click at [363, 90] on button "Loan Info" at bounding box center [359, 87] width 37 height 33
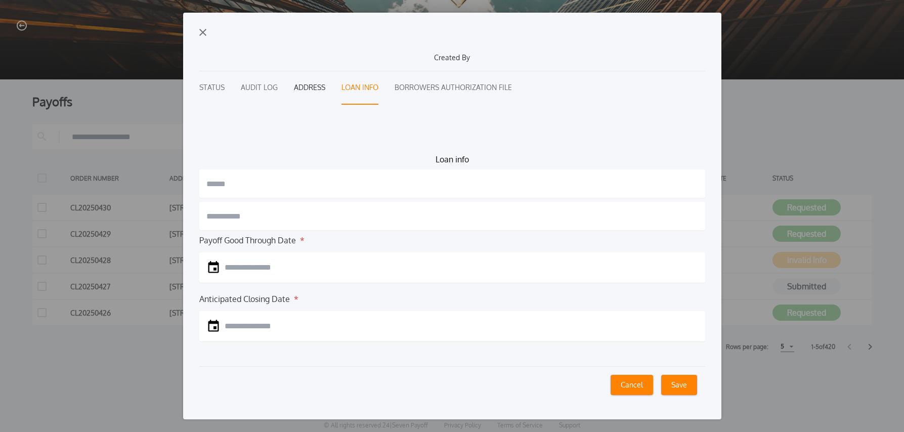
click at [306, 90] on button "Address" at bounding box center [309, 87] width 31 height 33
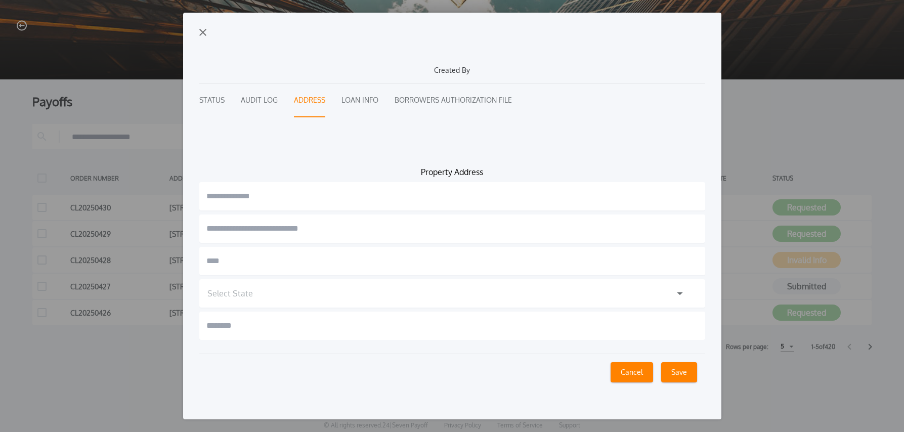
drag, startPoint x: 259, startPoint y: 97, endPoint x: 236, endPoint y: 98, distance: 22.8
click at [258, 97] on button "Audit Log" at bounding box center [259, 100] width 37 height 33
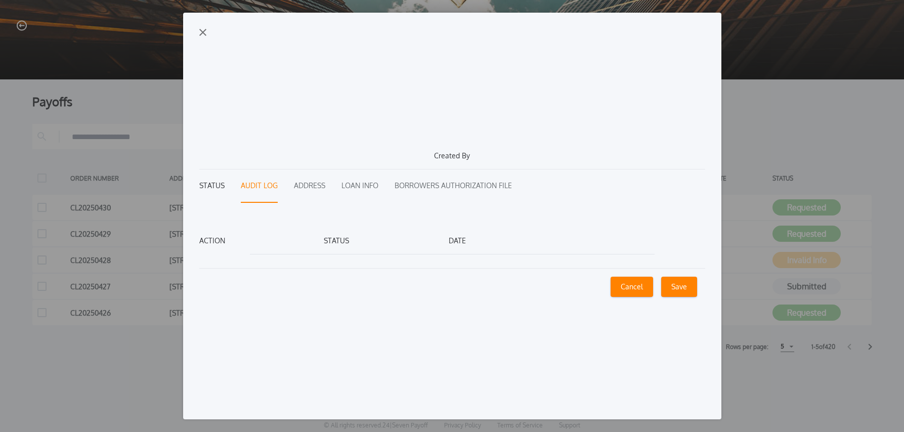
click at [207, 185] on button "Status" at bounding box center [211, 185] width 25 height 33
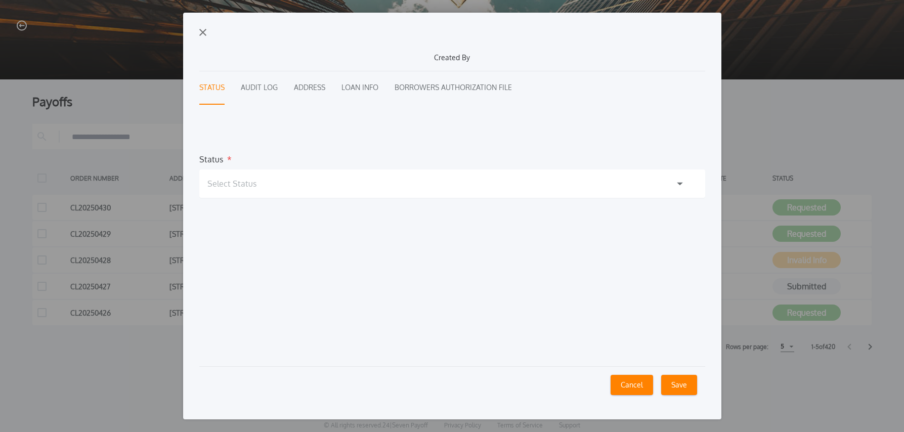
click at [230, 186] on h1 "Select Status" at bounding box center [231, 184] width 49 height 12
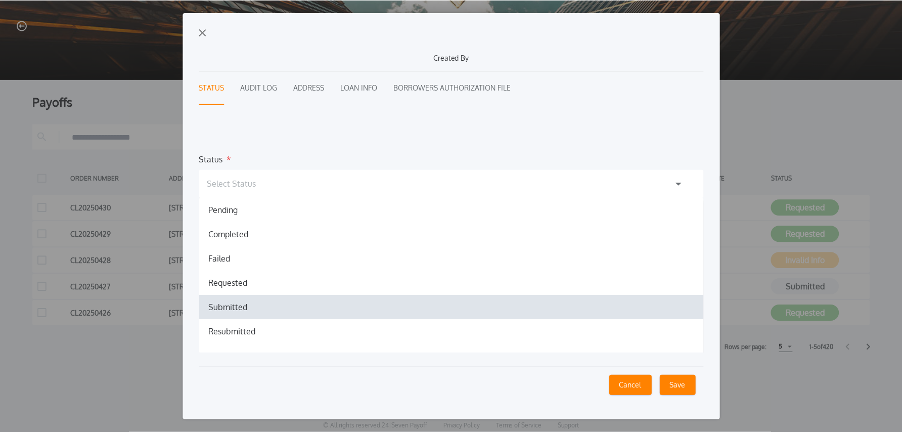
scroll to position [39, 0]
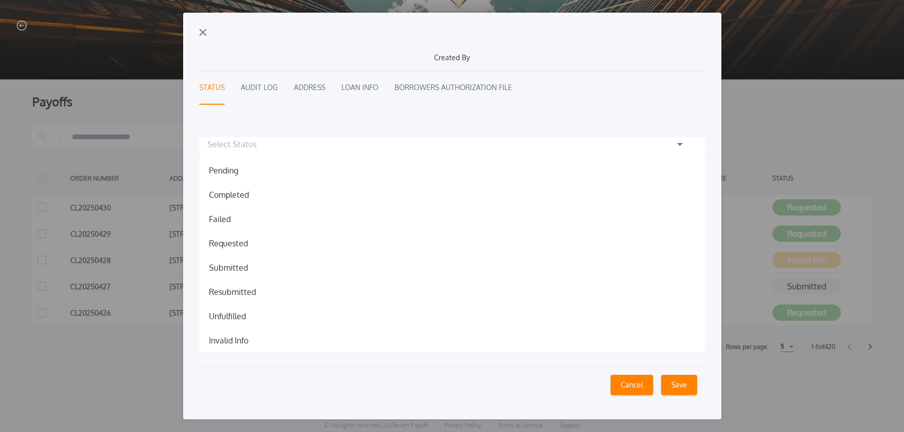
click at [205, 32] on img "button" at bounding box center [202, 32] width 7 height 7
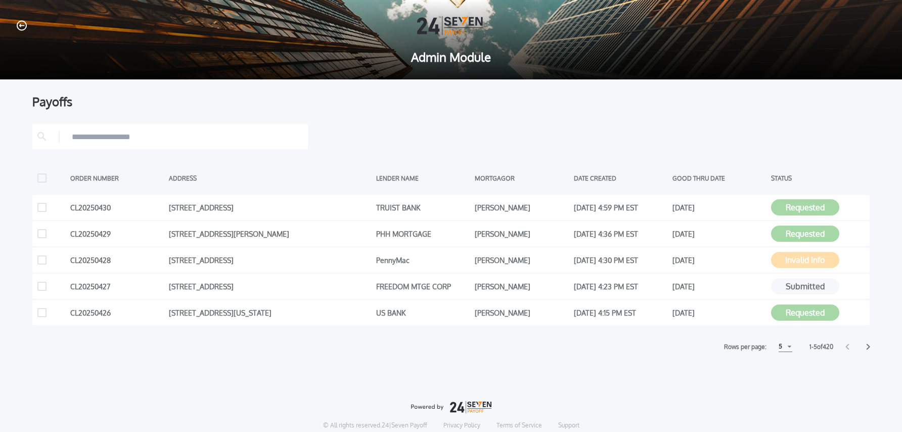
click at [534, 96] on div "Payoffs" at bounding box center [451, 102] width 838 height 12
click at [860, 261] on icon at bounding box center [860, 260] width 10 height 10
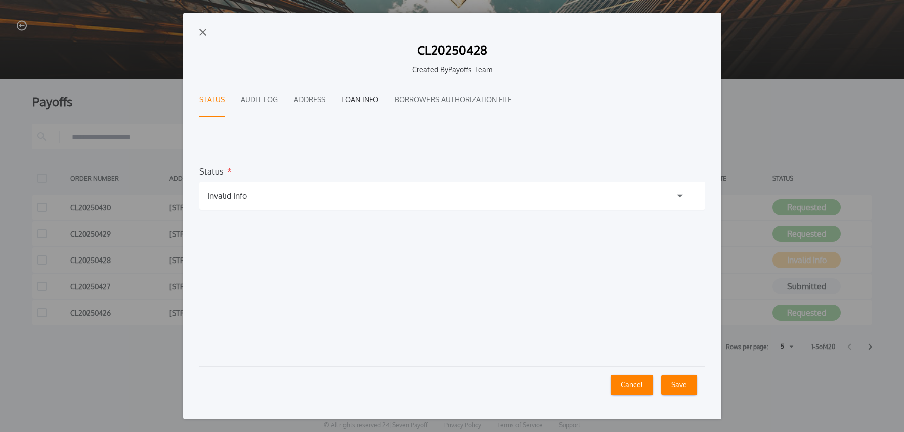
click at [356, 103] on button "Loan Info" at bounding box center [359, 99] width 37 height 33
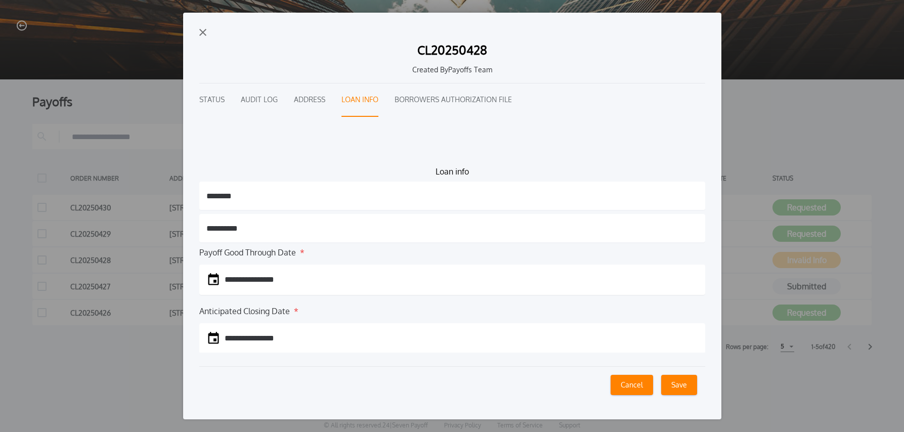
click at [291, 101] on div "Status Audit Log Address Loan Info Borrowers Authorization File" at bounding box center [452, 99] width 506 height 33
drag, startPoint x: 298, startPoint y: 100, endPoint x: 269, endPoint y: 102, distance: 29.9
click at [298, 100] on button "Address" at bounding box center [309, 99] width 31 height 33
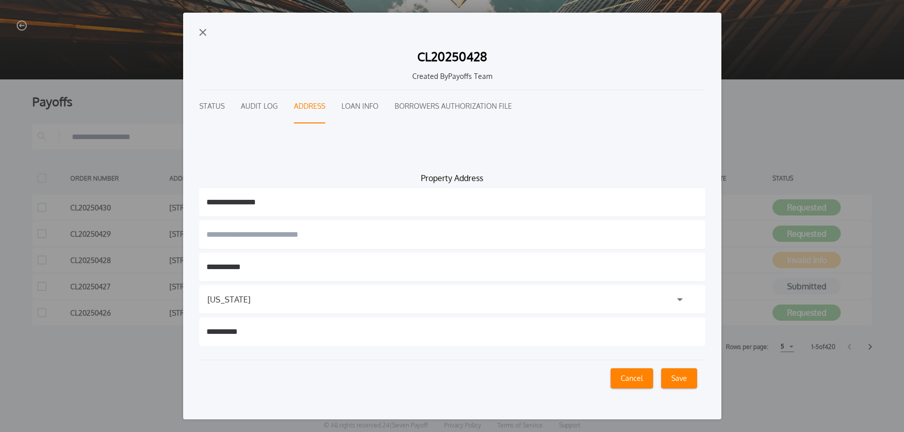
click at [255, 102] on button "Audit Log" at bounding box center [259, 106] width 37 height 33
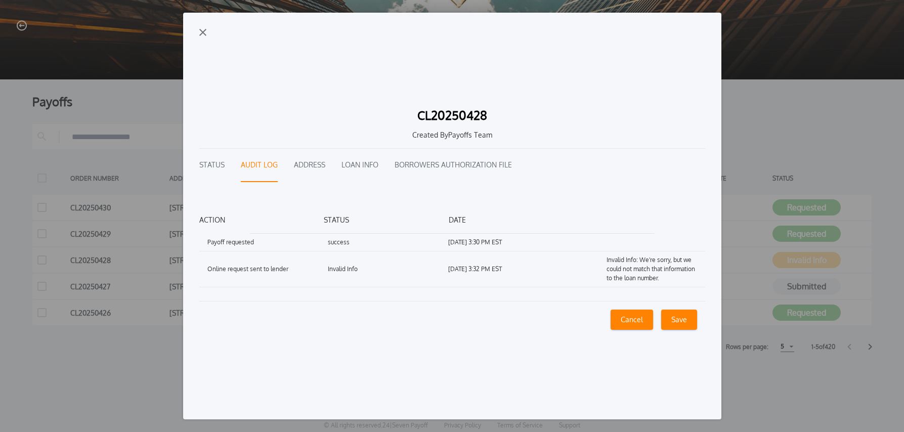
click at [205, 30] on img "button" at bounding box center [202, 32] width 7 height 7
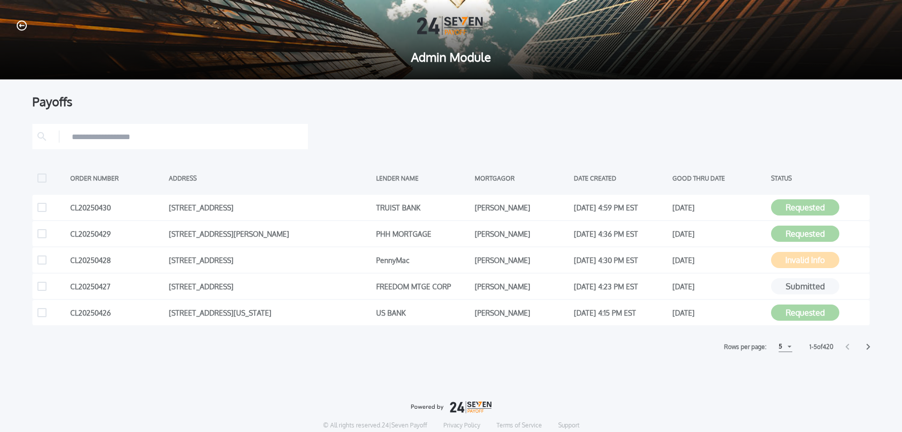
click at [535, 114] on div "Payoffs ORDER NUMBER ADDRESS LENDER NAME MORTGAGOR DATE CREATED GOOD THRU DATE …" at bounding box center [451, 224] width 838 height 256
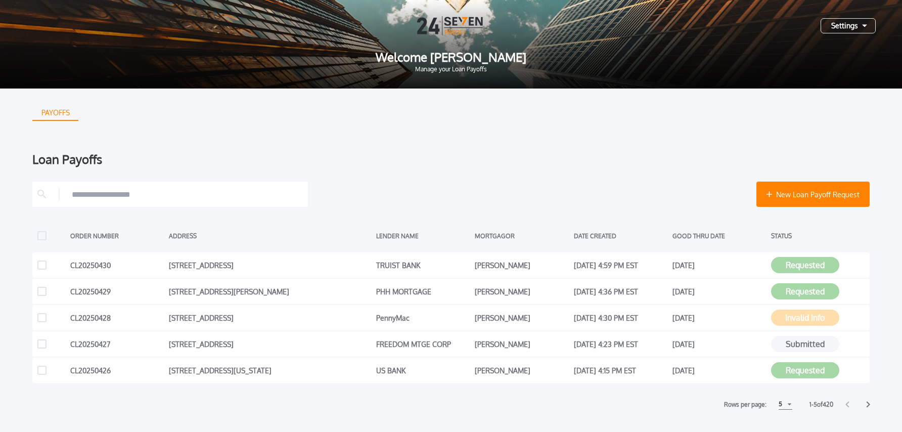
click at [836, 27] on div "Settings" at bounding box center [848, 25] width 55 height 15
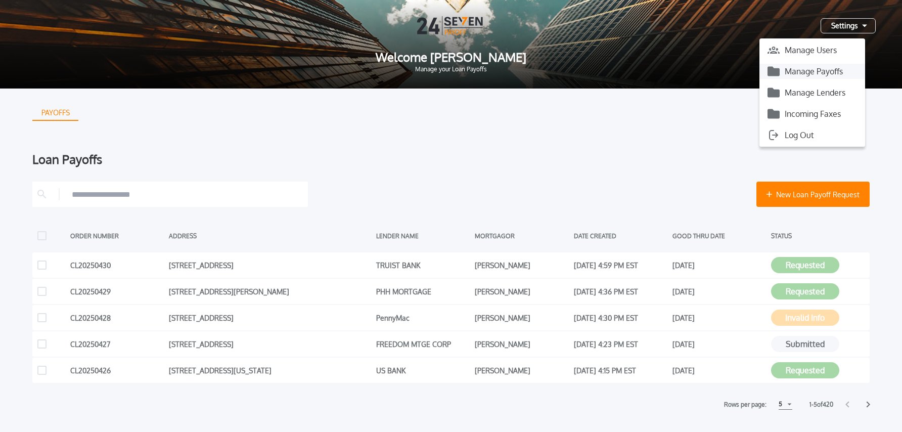
click at [813, 69] on button "Manage Payoffs" at bounding box center [813, 71] width 106 height 15
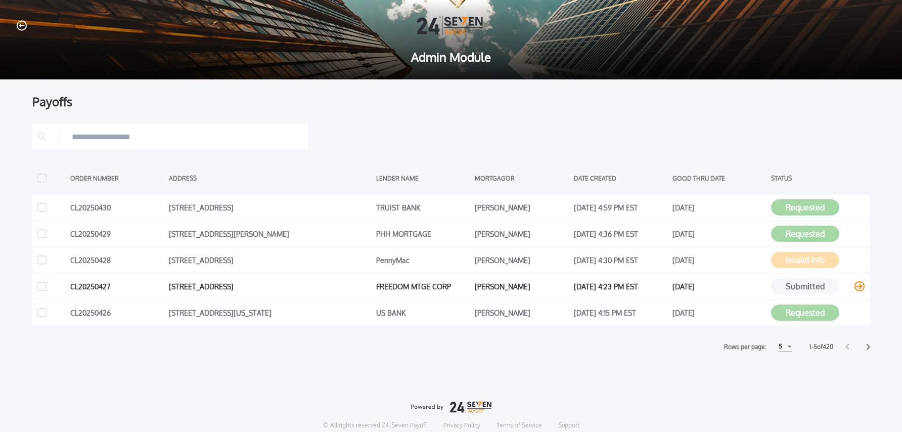
click at [860, 286] on icon at bounding box center [860, 286] width 10 height 10
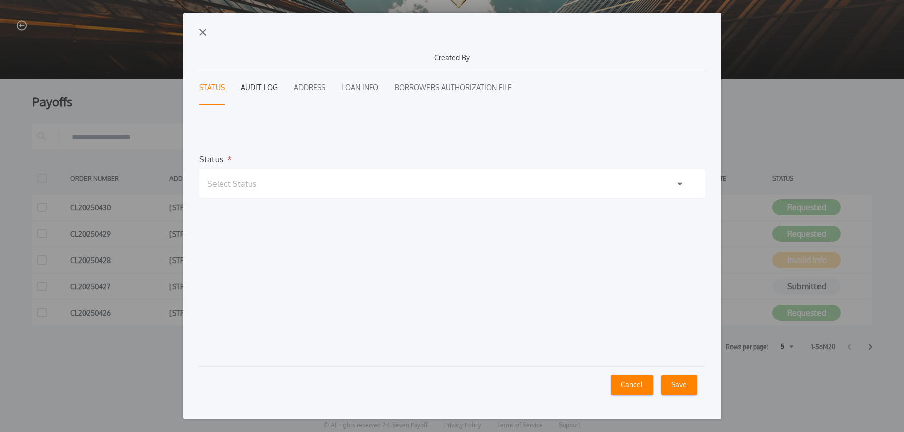
click at [253, 87] on button "Audit Log" at bounding box center [259, 87] width 37 height 33
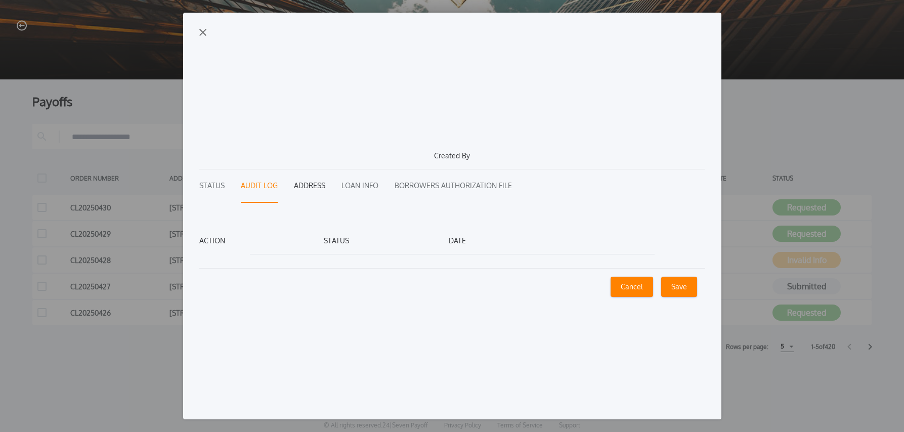
click at [307, 185] on button "Address" at bounding box center [309, 185] width 31 height 33
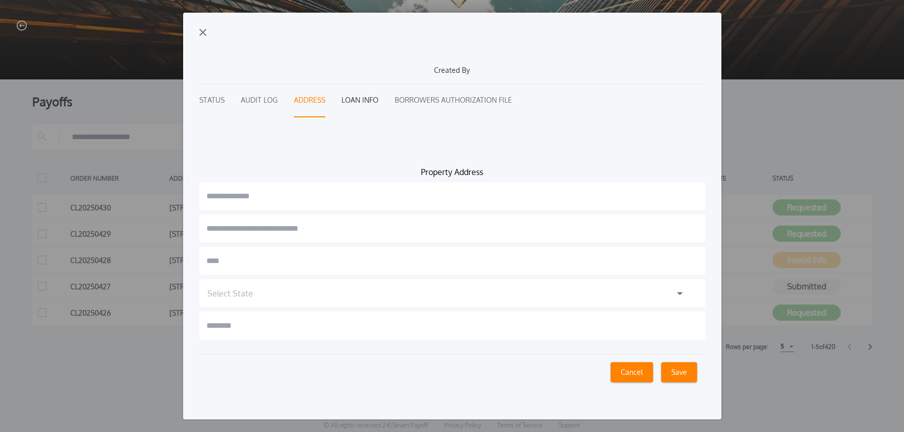
click at [353, 101] on button "Loan Info" at bounding box center [359, 100] width 37 height 33
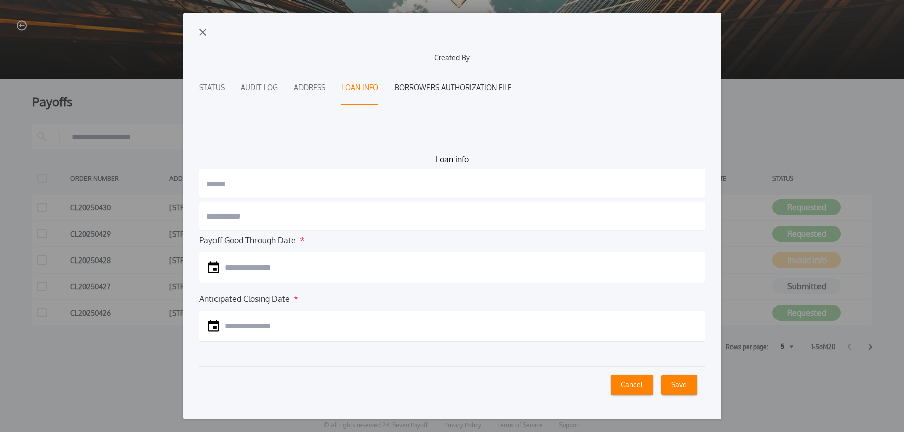
click at [436, 94] on button "Borrowers Authorization File" at bounding box center [453, 87] width 117 height 33
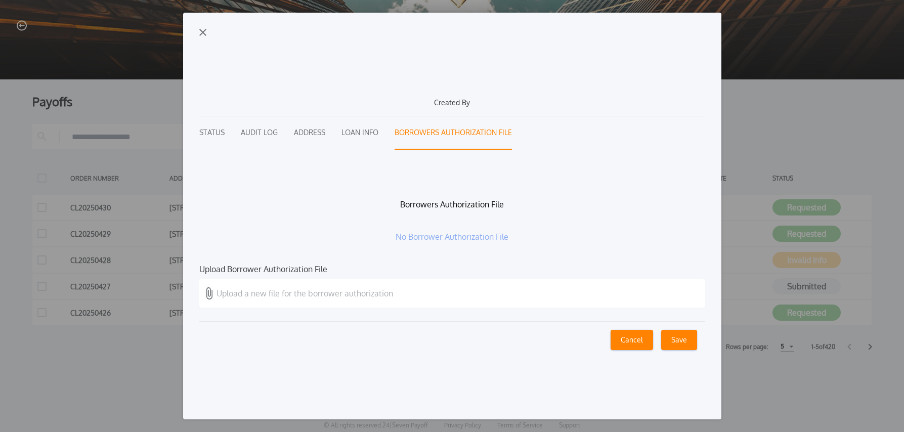
click at [196, 134] on div "Created By Status Audit Log Address Loan Info Borrowers Authorization File Borr…" at bounding box center [452, 216] width 538 height 407
click at [221, 131] on button "Status" at bounding box center [211, 132] width 25 height 33
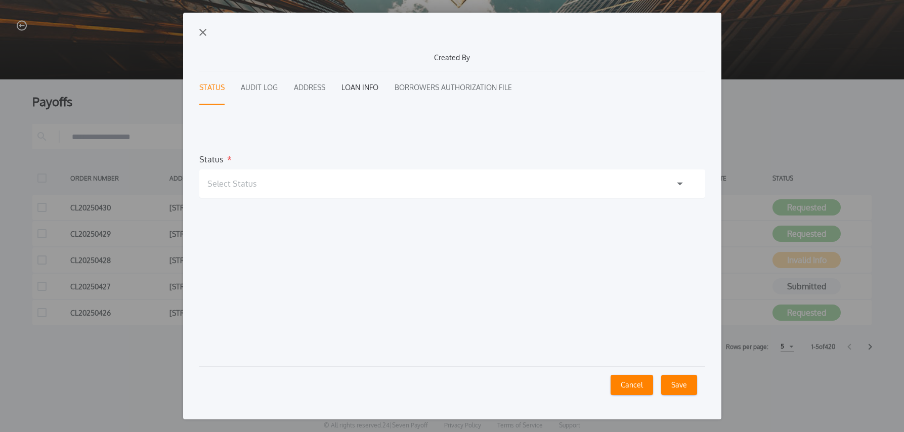
click at [365, 87] on button "Loan Info" at bounding box center [359, 87] width 37 height 33
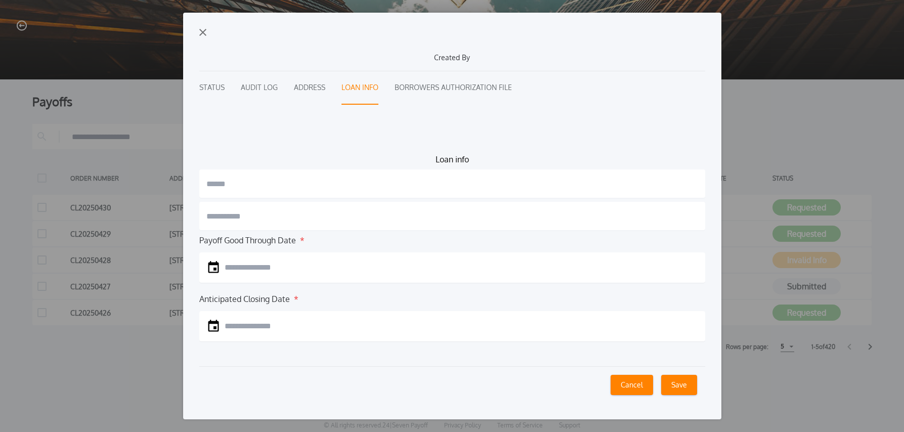
click at [203, 30] on img "button" at bounding box center [202, 32] width 7 height 7
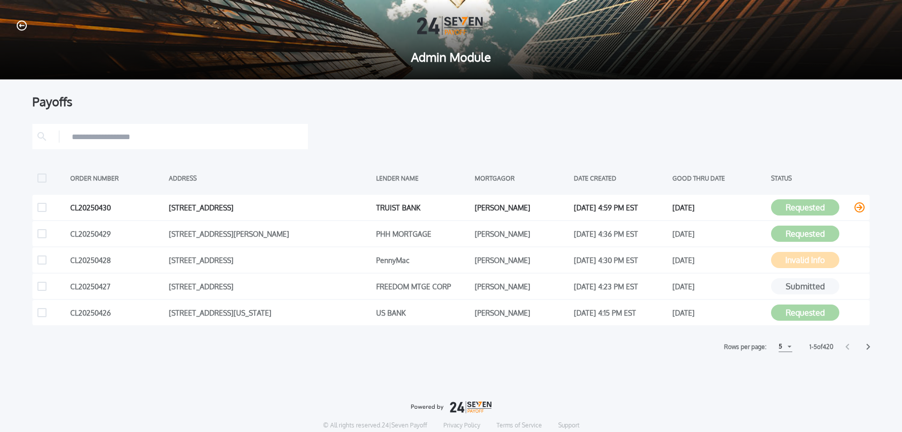
click at [861, 208] on icon at bounding box center [860, 207] width 10 height 10
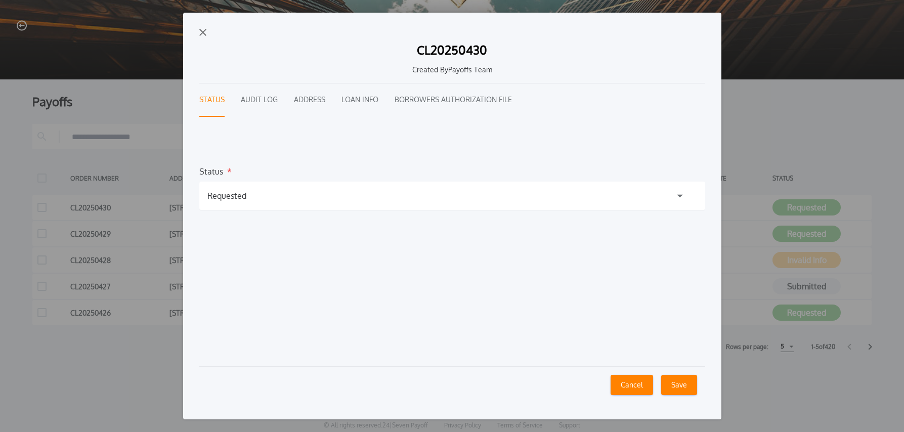
drag, startPoint x: 389, startPoint y: 102, endPoint x: 338, endPoint y: 102, distance: 51.1
click at [372, 103] on div "Status Audit Log Address Loan Info Borrowers Authorization File" at bounding box center [452, 99] width 506 height 33
click at [352, 100] on button "Loan Info" at bounding box center [359, 99] width 37 height 33
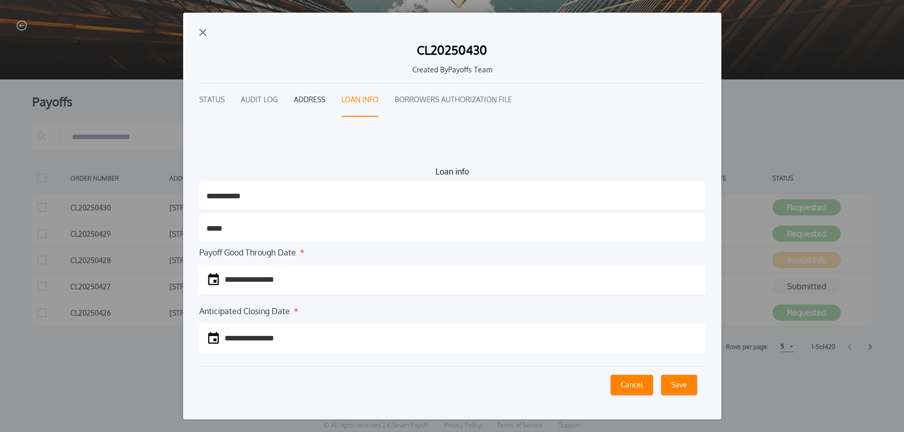
click at [310, 102] on button "Address" at bounding box center [309, 99] width 31 height 33
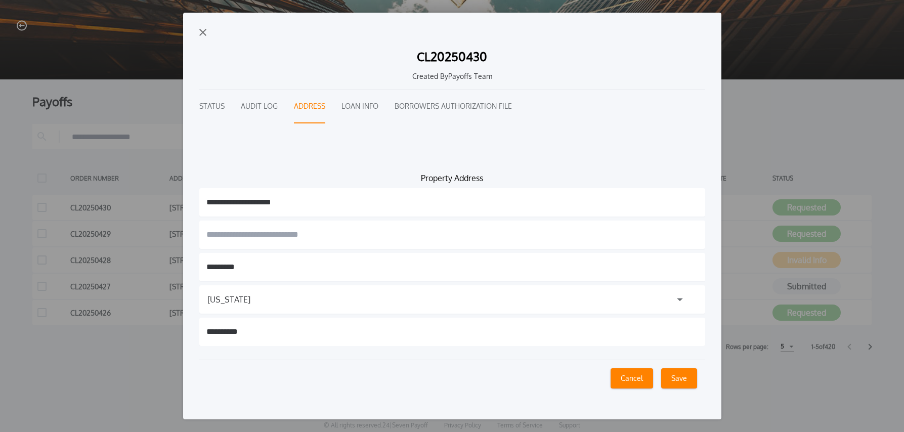
drag, startPoint x: 203, startPoint y: 31, endPoint x: 233, endPoint y: 38, distance: 30.6
click at [203, 31] on img "button" at bounding box center [202, 32] width 7 height 7
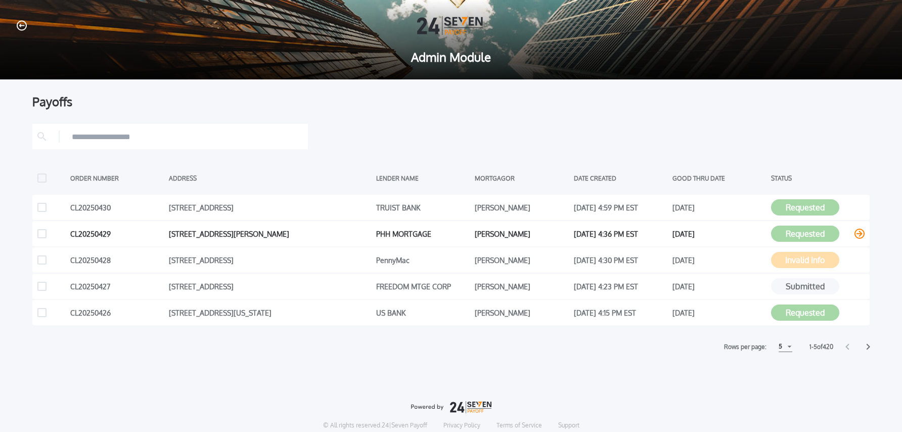
click at [860, 233] on icon at bounding box center [860, 234] width 10 height 10
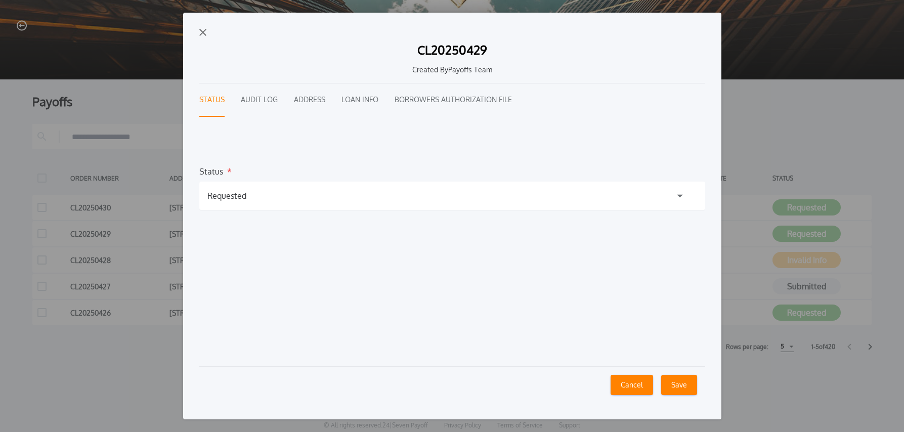
click at [262, 101] on button "Audit Log" at bounding box center [259, 99] width 37 height 33
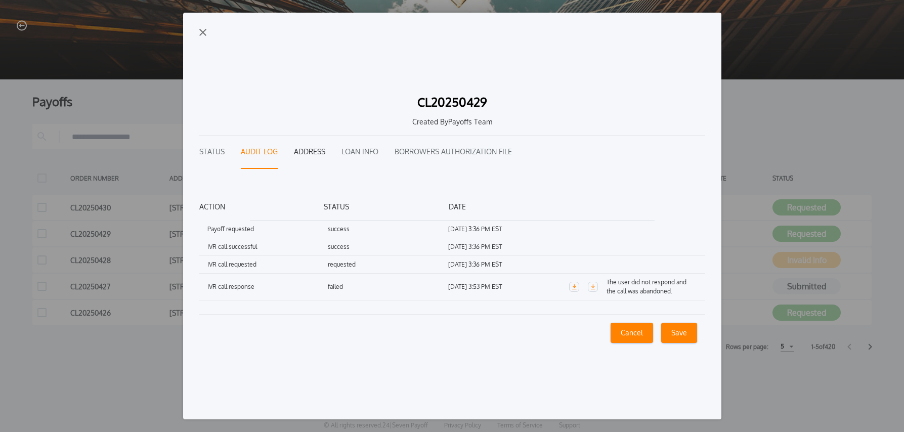
click at [318, 153] on button "Address" at bounding box center [309, 152] width 31 height 33
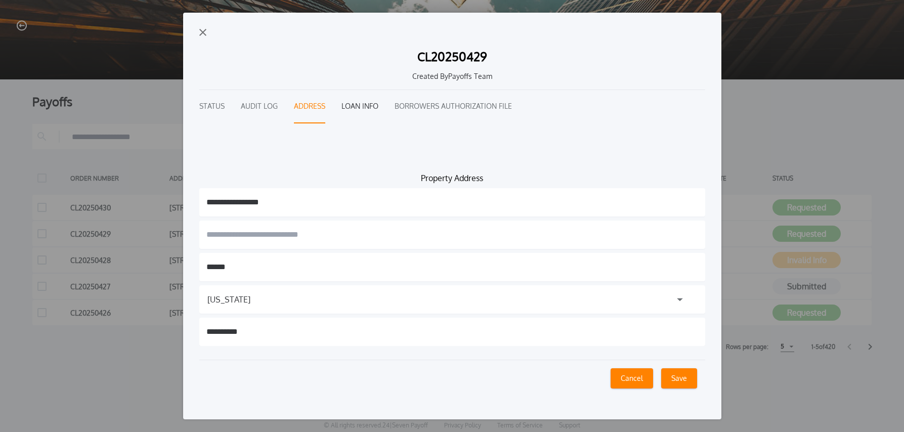
click at [357, 106] on button "Loan Info" at bounding box center [359, 106] width 37 height 33
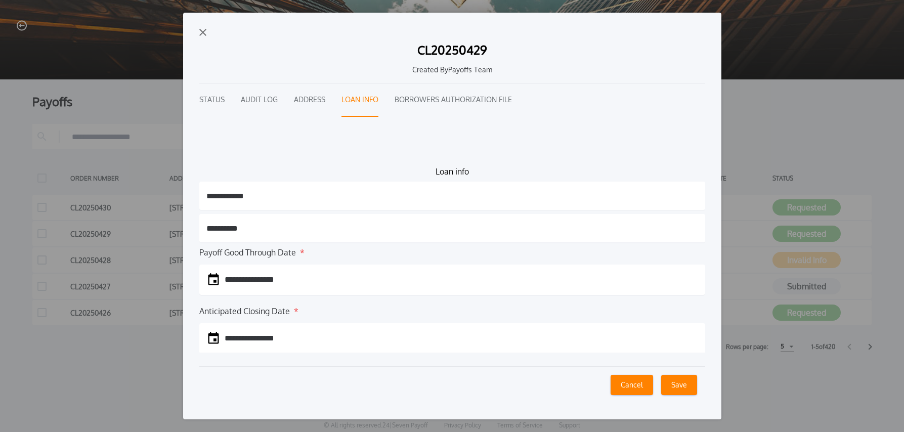
click at [201, 34] on img "button" at bounding box center [202, 32] width 7 height 7
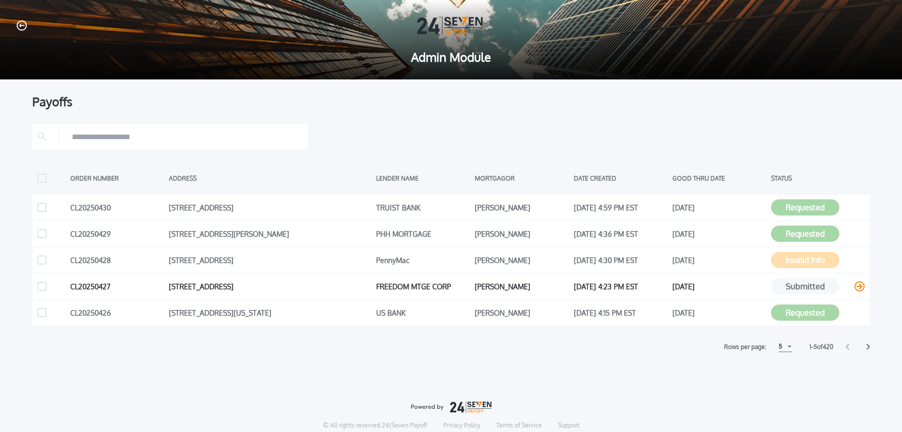
click at [861, 287] on icon at bounding box center [860, 286] width 10 height 10
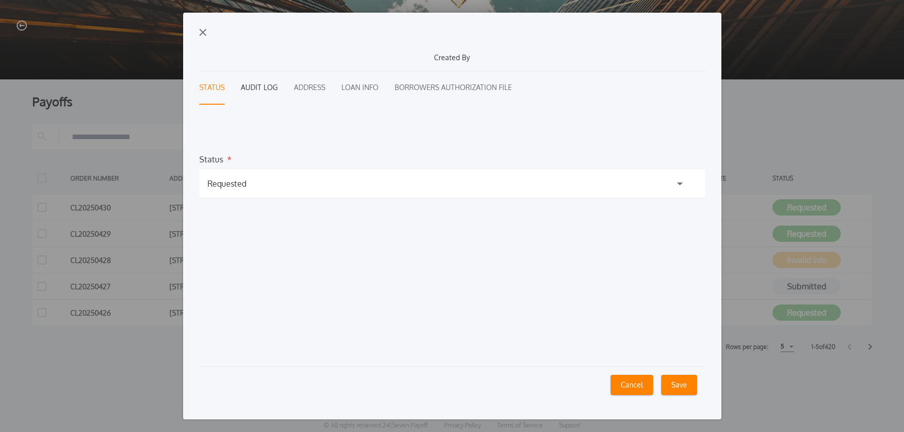
click at [267, 89] on button "Audit Log" at bounding box center [259, 87] width 37 height 33
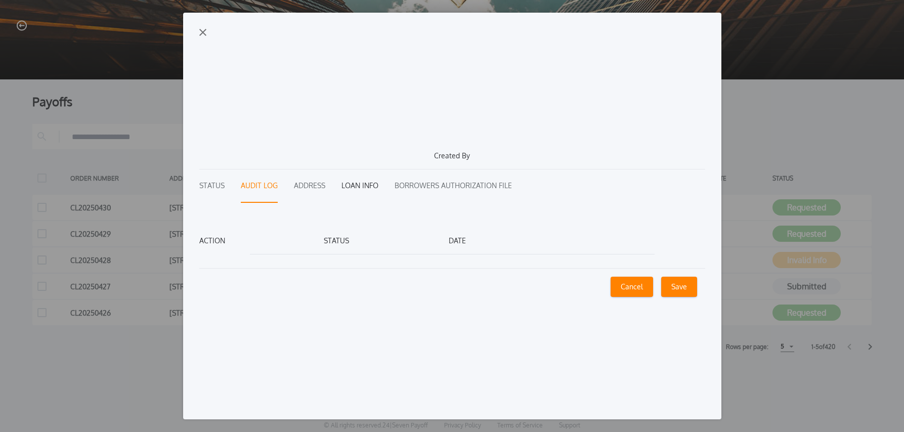
click at [355, 189] on button "Loan Info" at bounding box center [359, 185] width 37 height 33
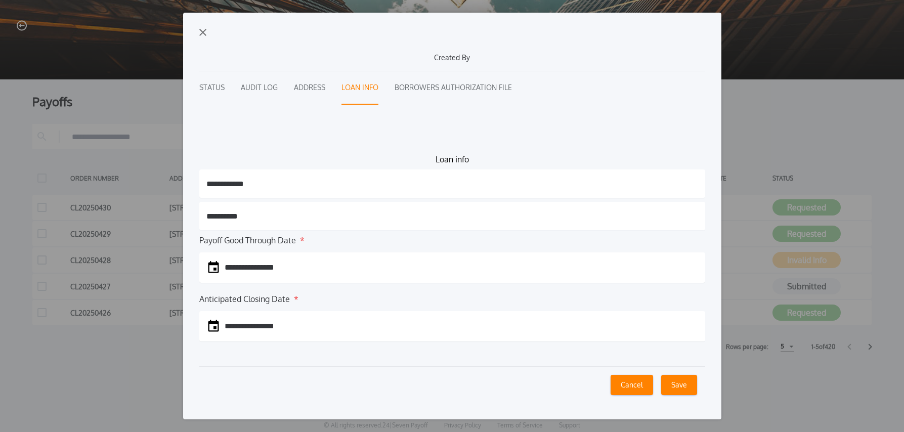
click at [203, 32] on img "button" at bounding box center [202, 32] width 7 height 7
